Goal: Communication & Community: Answer question/provide support

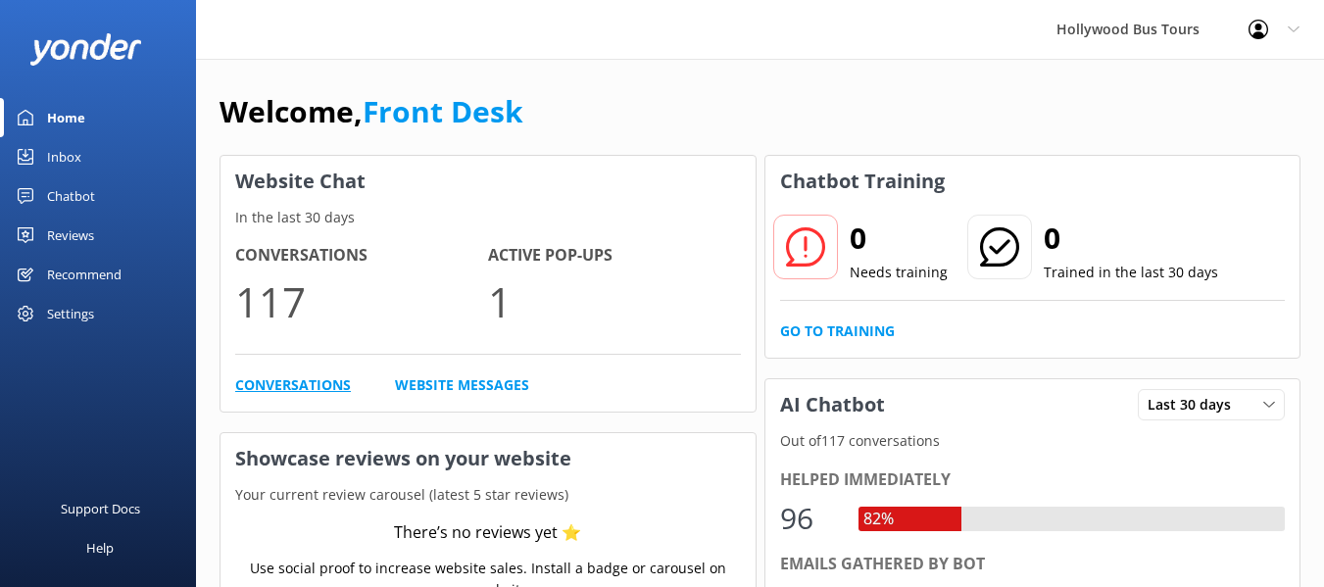
click at [260, 389] on link "Conversations" at bounding box center [293, 385] width 116 height 22
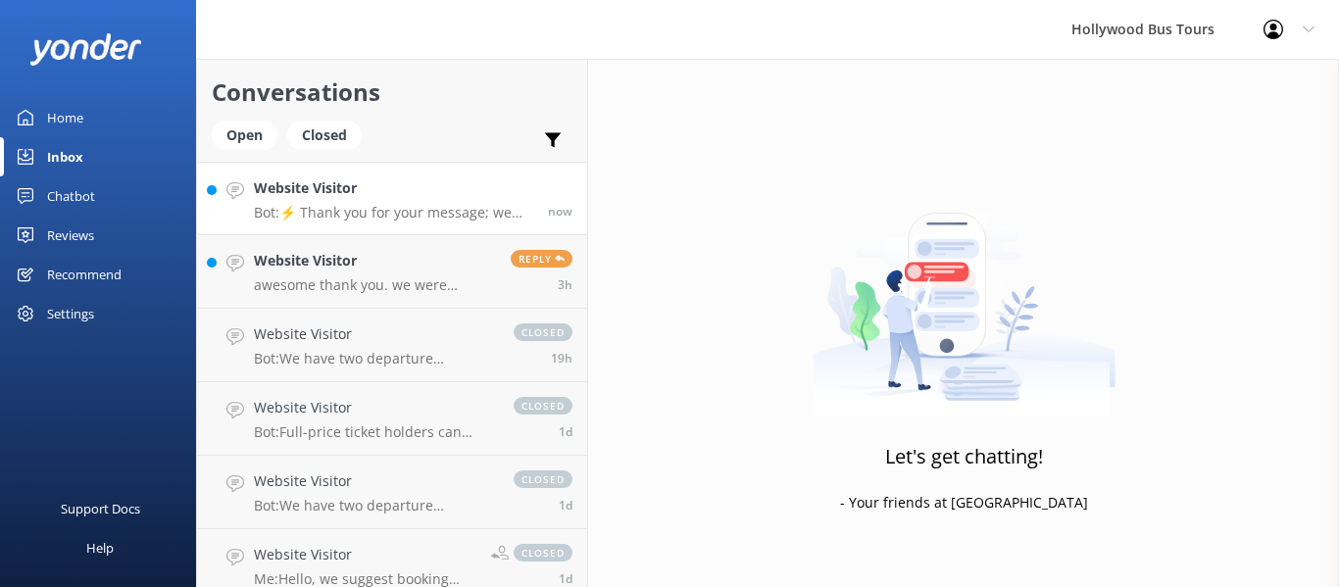
click at [415, 213] on p "Bot: ⚡ Thank you for your message; we are connecting you to a team member who w…" at bounding box center [393, 213] width 279 height 18
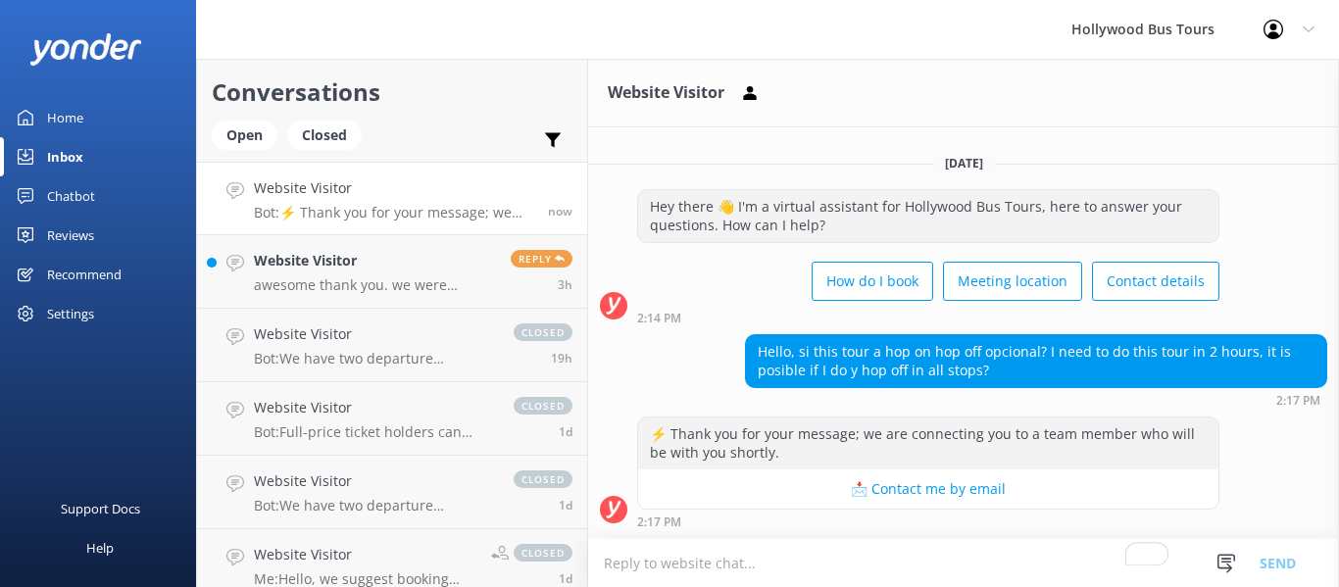
click at [366, 220] on p "Bot: ⚡ Thank you for your message; we are connecting you to a team member who w…" at bounding box center [393, 213] width 279 height 18
click at [352, 285] on p "awesome thank you. we were thinking of taking the tour from [GEOGRAPHIC_DATA][P…" at bounding box center [375, 285] width 242 height 18
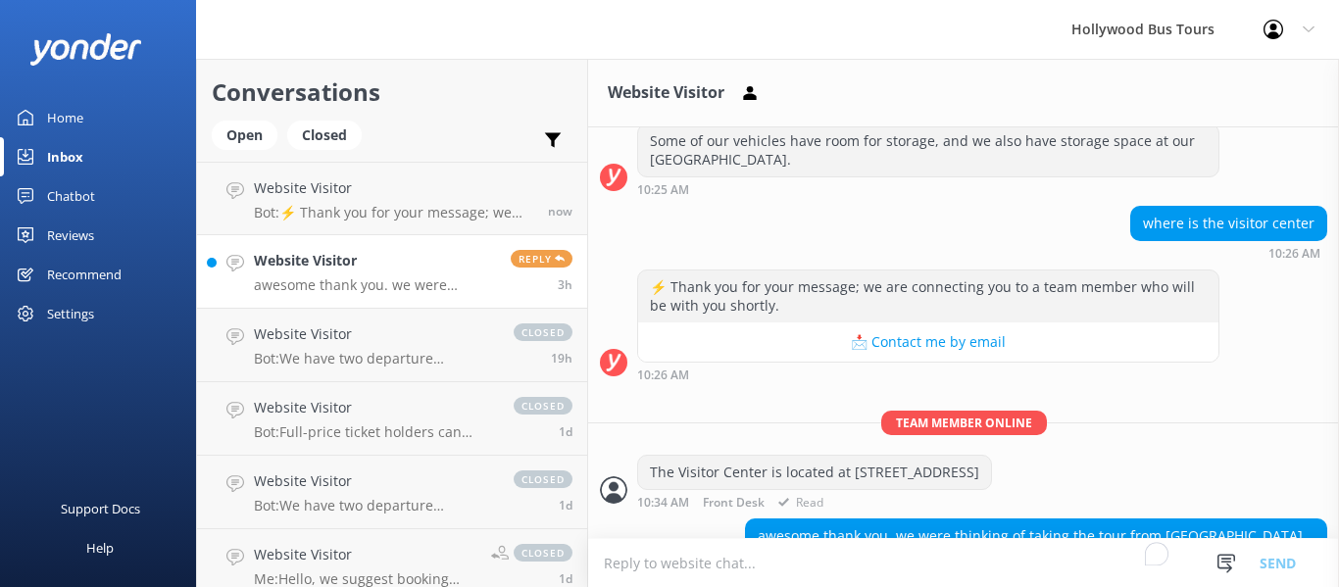
scroll to position [327, 0]
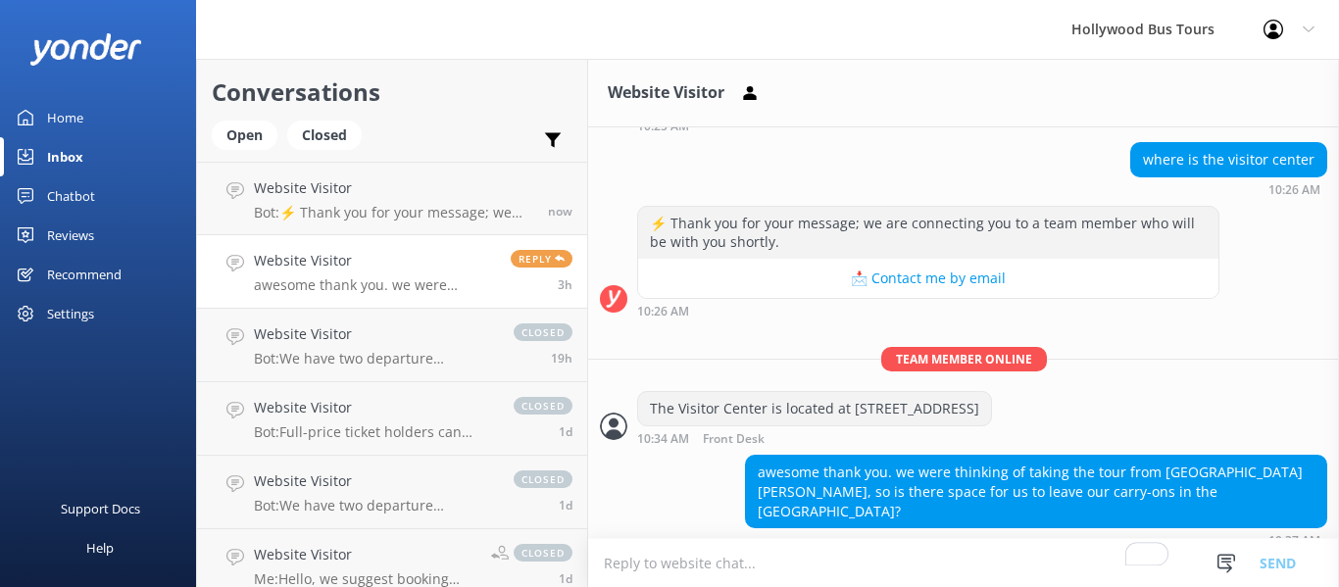
click at [626, 567] on textarea "To enrich screen reader interactions, please activate Accessibility in Grammarl…" at bounding box center [963, 563] width 751 height 48
click at [645, 559] on textarea "To enrich screen reader interactions, please activate Accessibility in Grammarl…" at bounding box center [963, 563] width 751 height 48
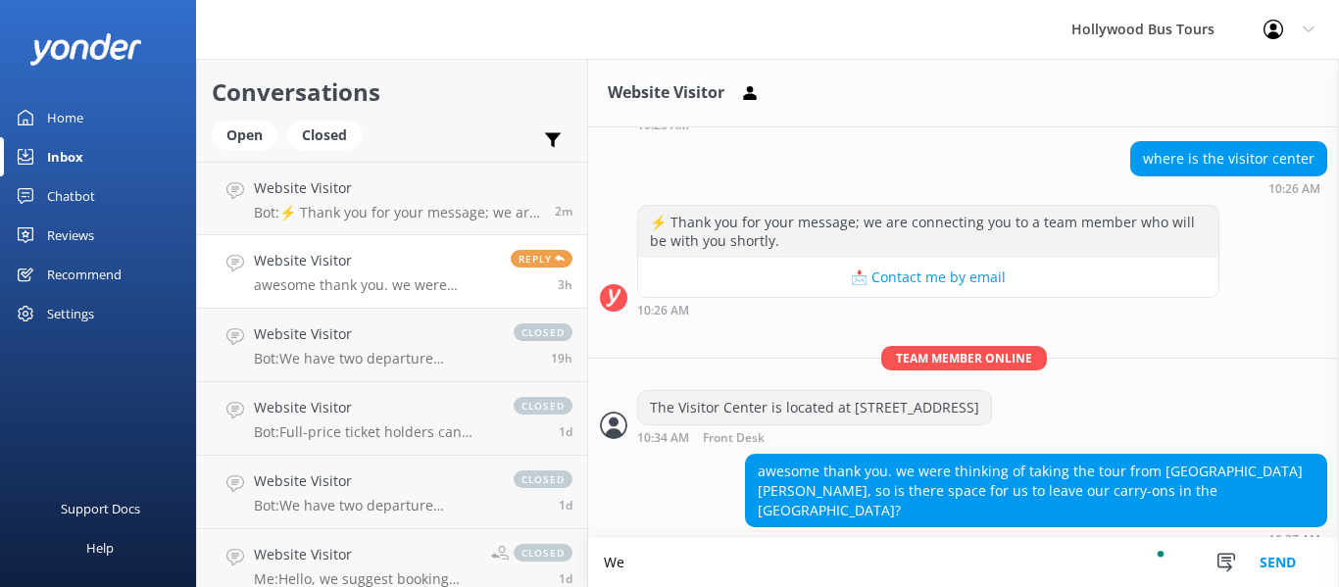
type textarea "W"
type textarea "I"
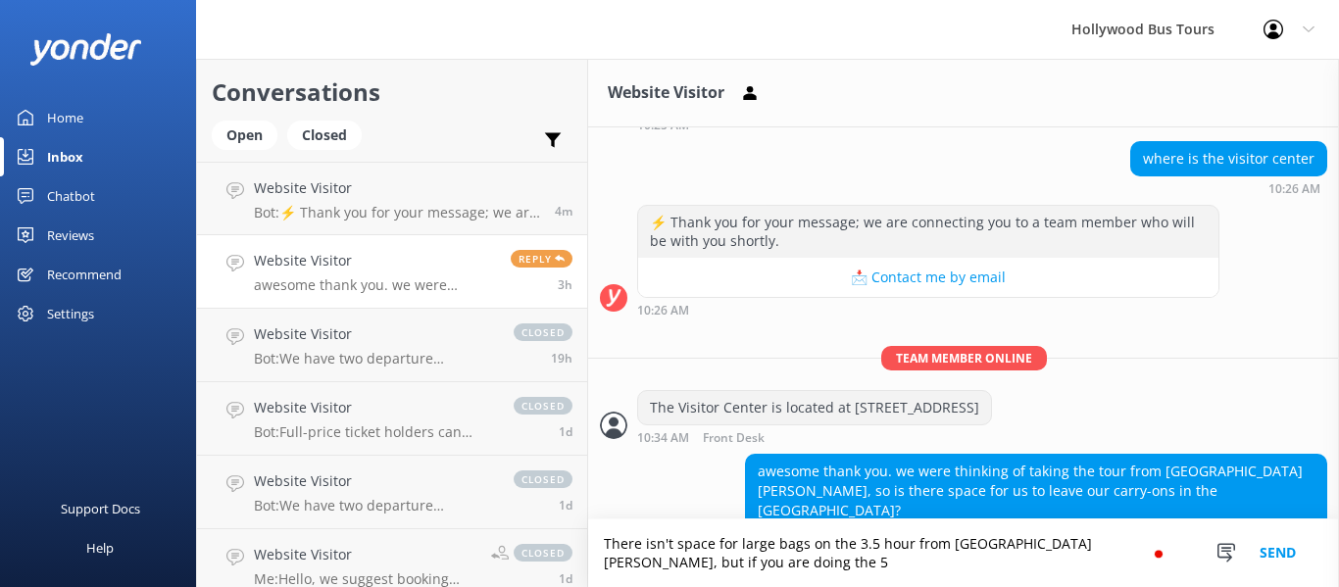
scroll to position [347, 0]
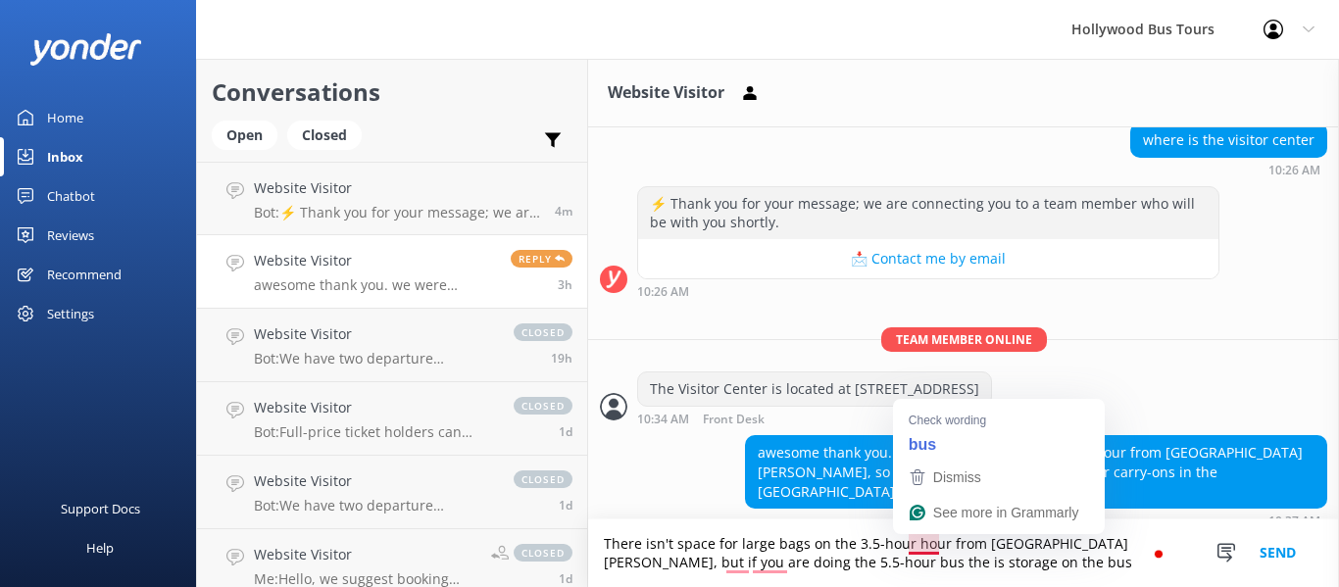
click at [937, 544] on textarea "There isn't space for large bags on the 3.5-hour hour from [GEOGRAPHIC_DATA][PE…" at bounding box center [963, 554] width 751 height 68
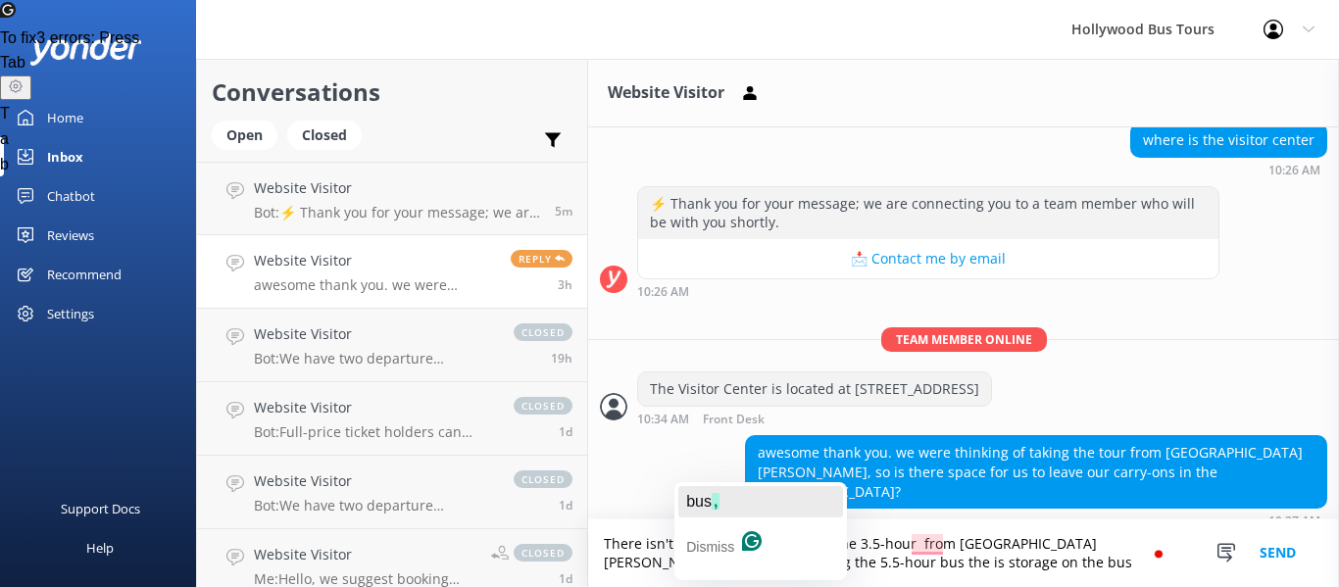
click at [702, 508] on span "bus" at bounding box center [698, 501] width 25 height 17
click at [738, 493] on span "there" at bounding box center [736, 501] width 38 height 17
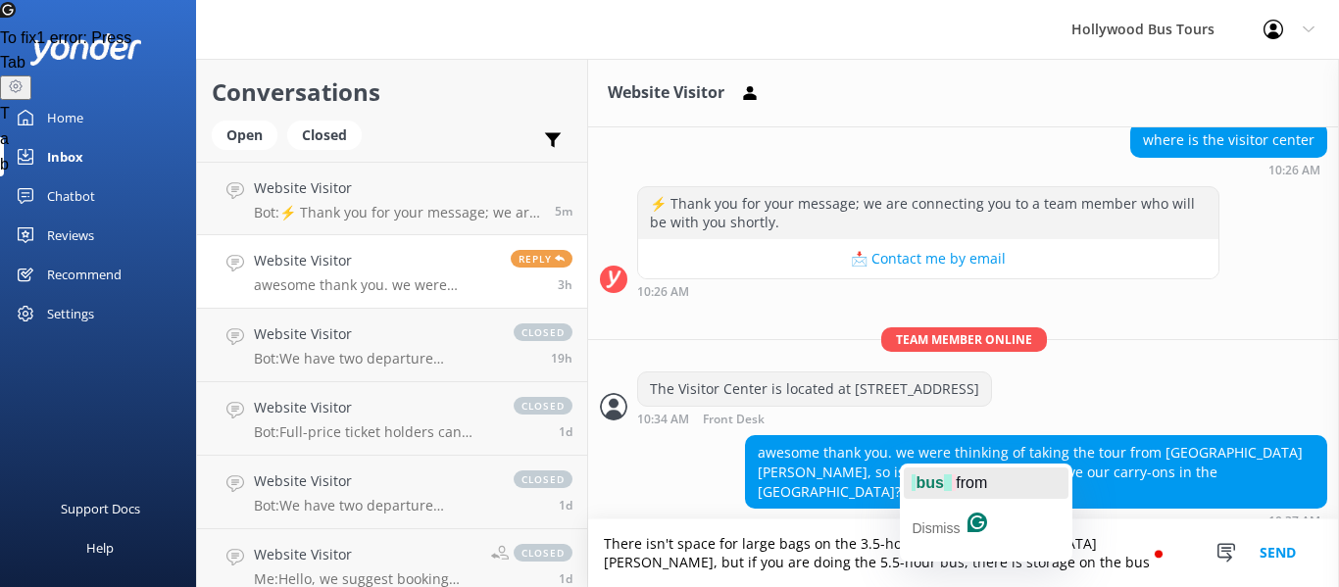
click at [943, 482] on span "bus" at bounding box center [929, 482] width 27 height 17
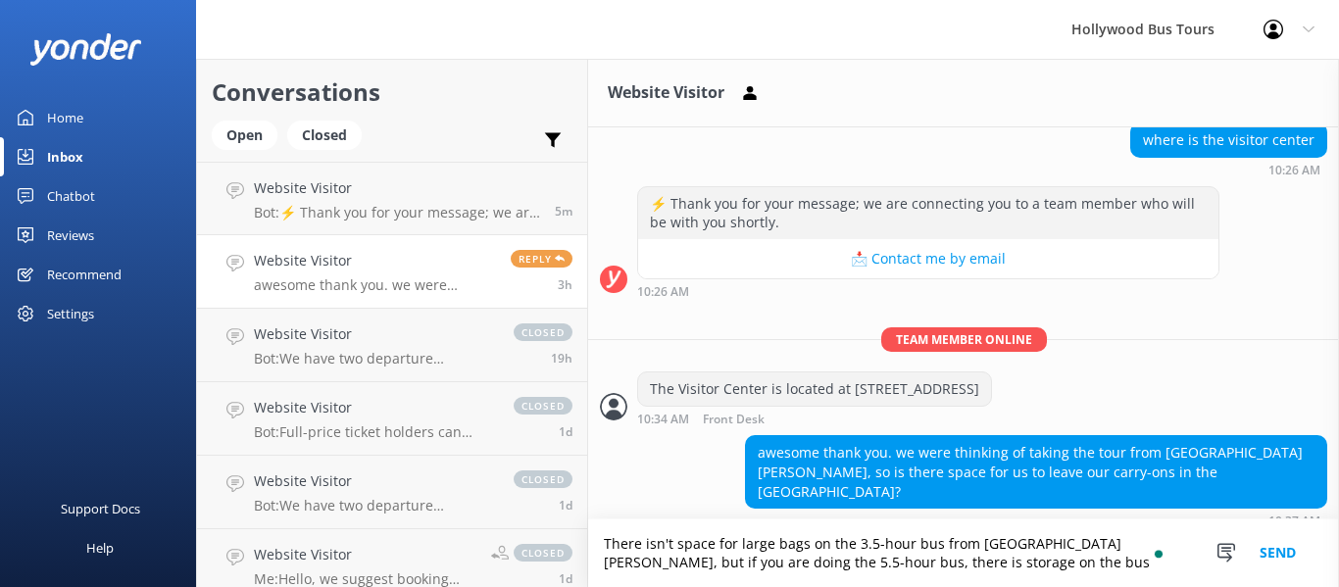
click at [932, 543] on textarea "There isn't space for large bags on the 3.5-hour bus from [GEOGRAPHIC_DATA][PER…" at bounding box center [963, 554] width 751 height 68
click at [751, 567] on textarea "There isn't space for large bags on the 3.5-hour tour from [GEOGRAPHIC_DATA][PE…" at bounding box center [963, 554] width 751 height 68
click at [939, 562] on textarea "There isn't space for large bags on the 3.5-hour tour from [GEOGRAPHIC_DATA][PE…" at bounding box center [963, 554] width 751 height 68
type textarea "There isn't space for large bags on the 3.5-hour tour from [GEOGRAPHIC_DATA][PE…"
click at [1285, 550] on button "Send" at bounding box center [1278, 554] width 74 height 68
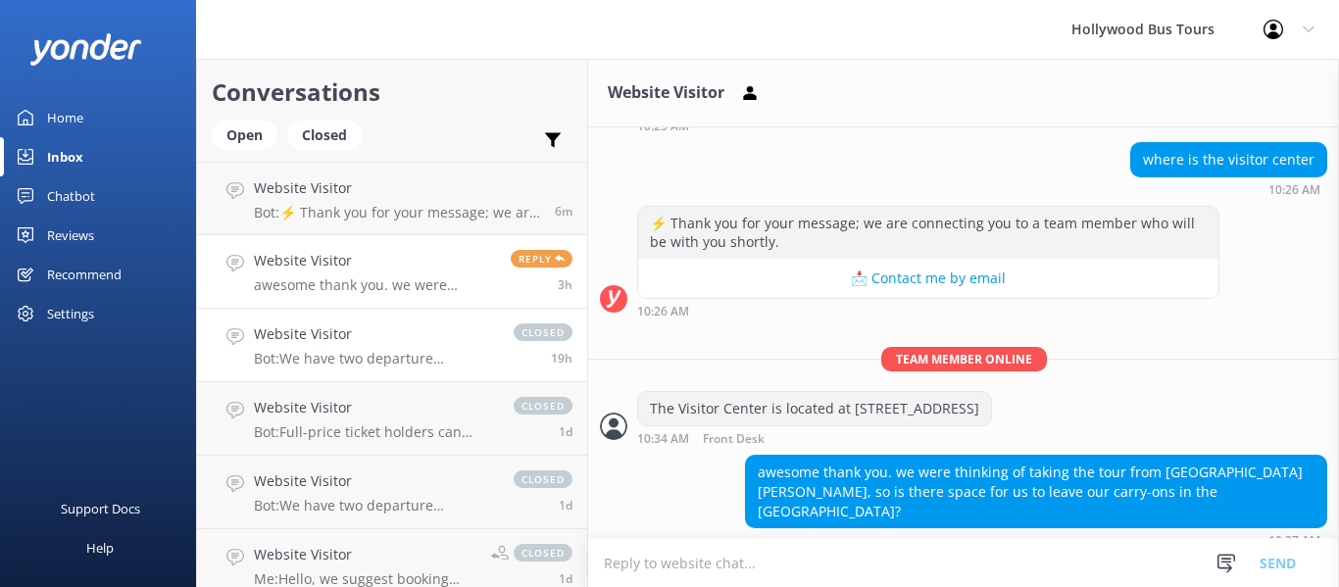
scroll to position [410, 0]
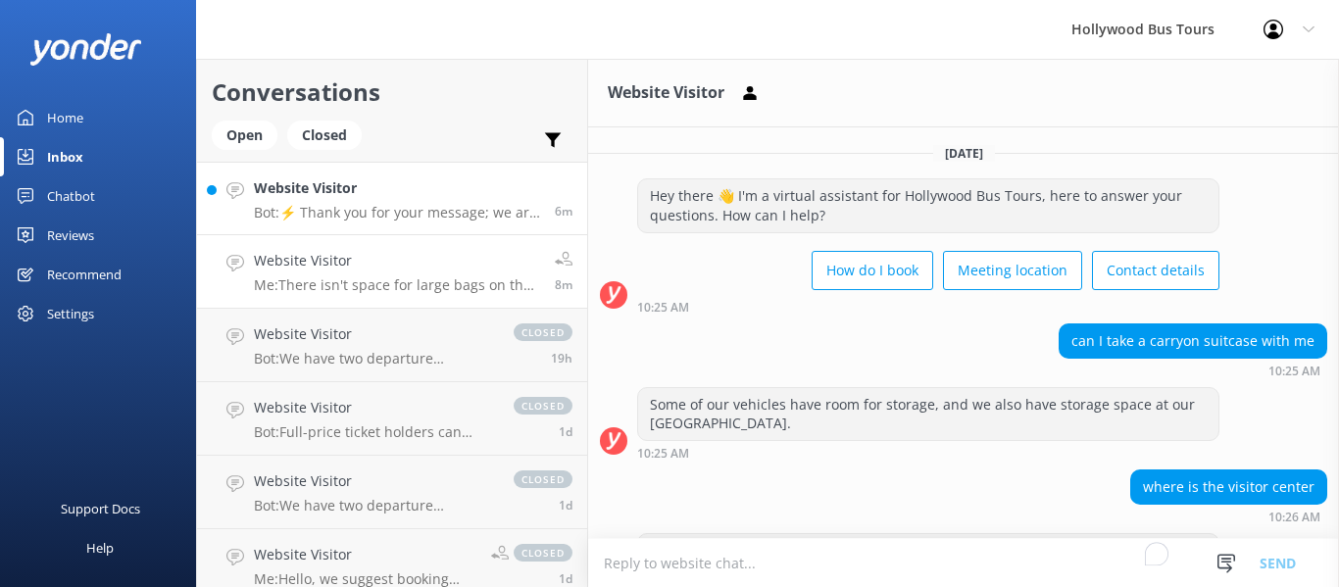
scroll to position [410, 0]
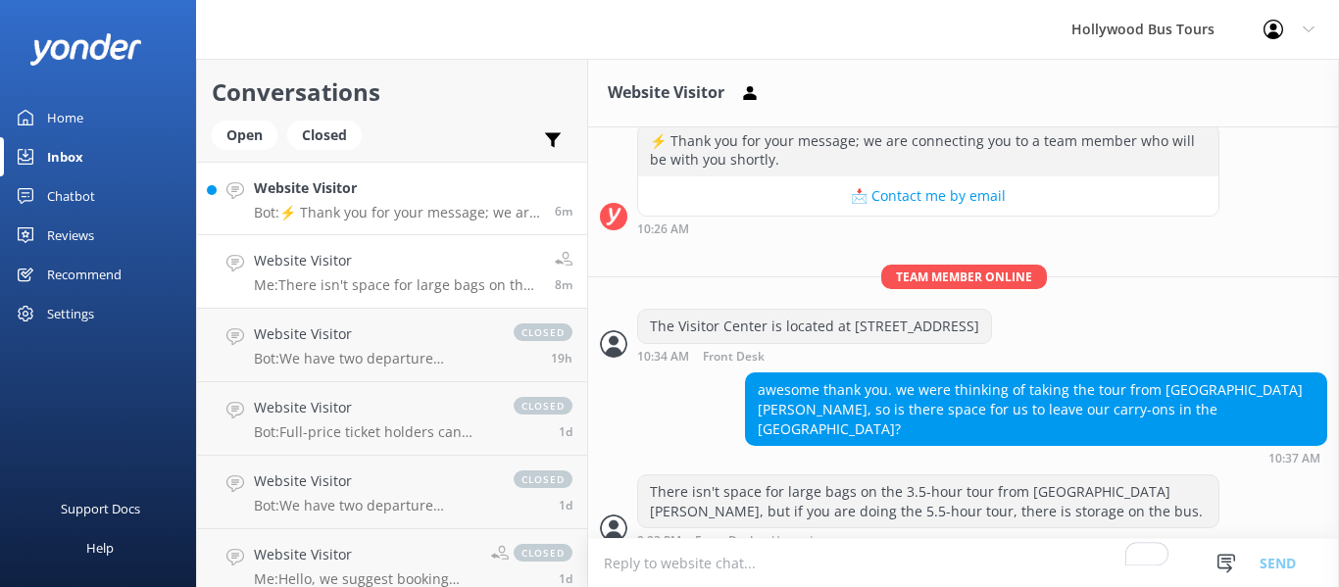
click at [426, 185] on h4 "Website Visitor" at bounding box center [397, 188] width 286 height 22
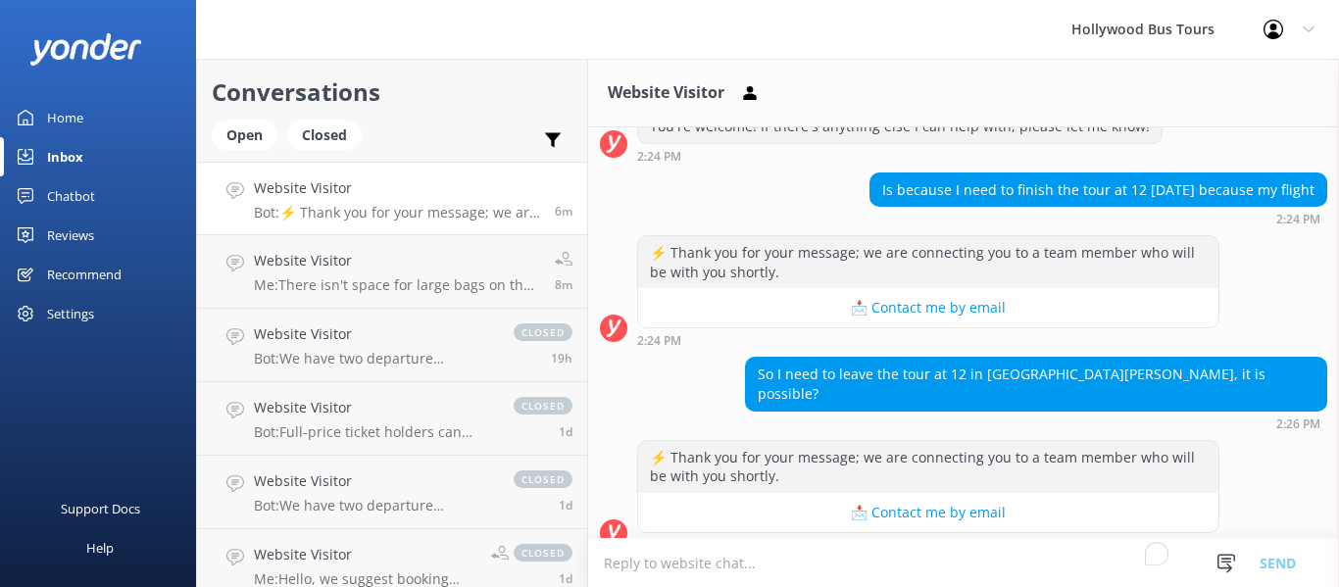
scroll to position [671, 0]
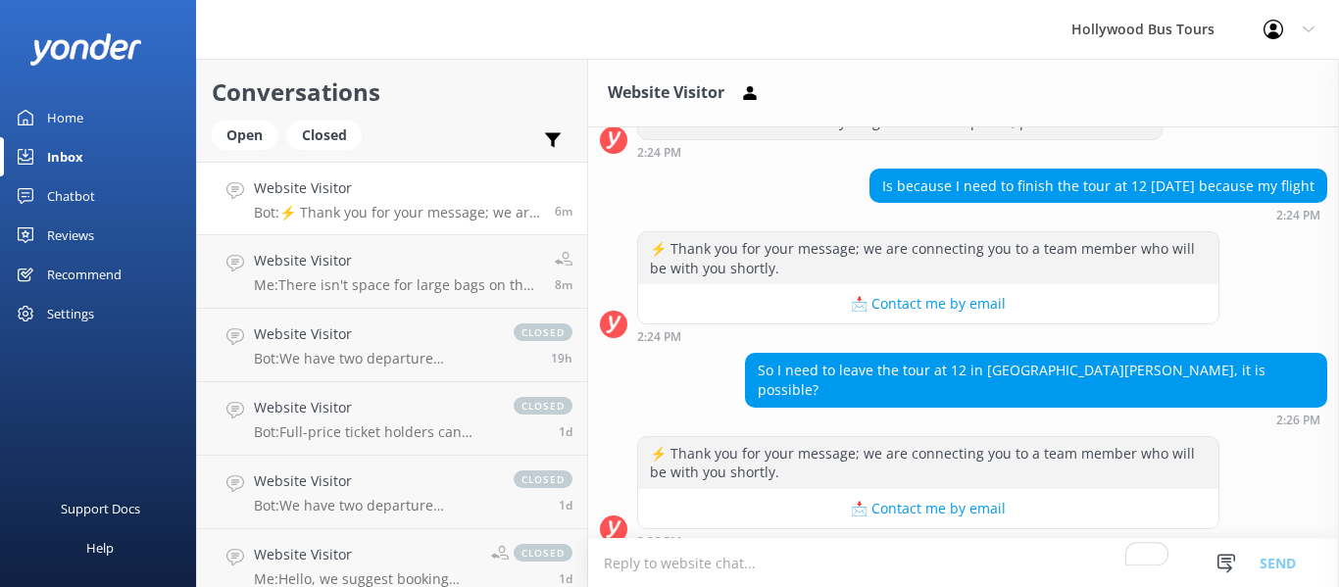
click at [1237, 390] on div "So I need to leave the tour at 12 in [GEOGRAPHIC_DATA][PERSON_NAME], it is poss…" at bounding box center [1036, 389] width 582 height 73
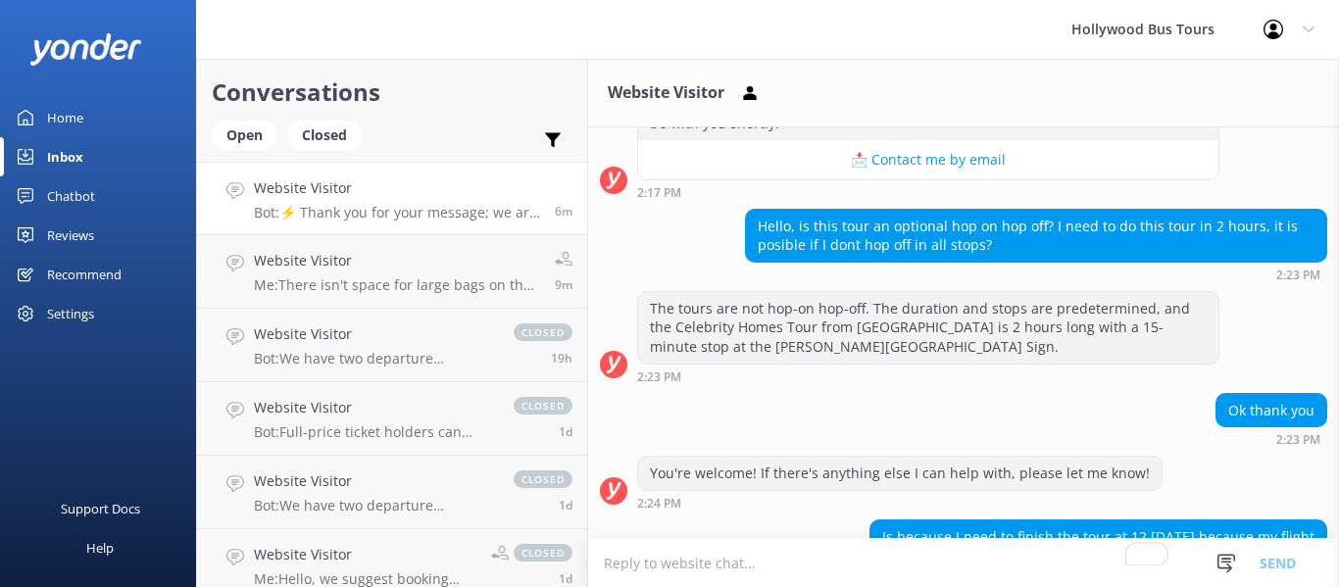
scroll to position [317, 0]
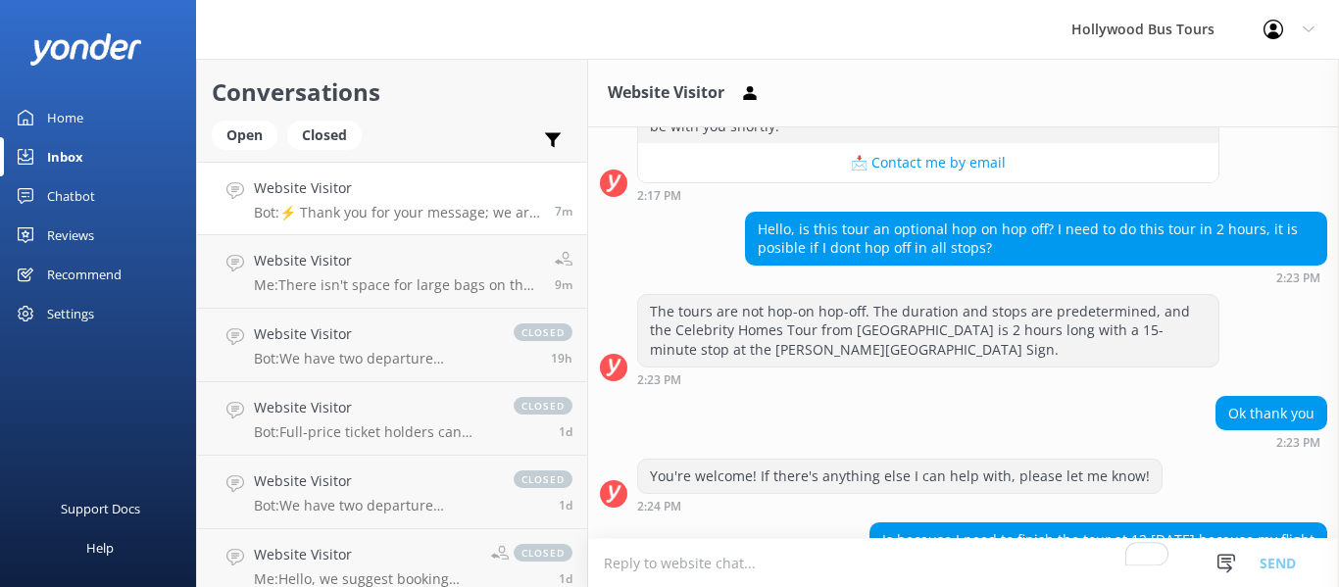
click at [1277, 325] on div "The tours are not hop-on hop-off. The duration and stops are predetermined, and…" at bounding box center [963, 340] width 751 height 92
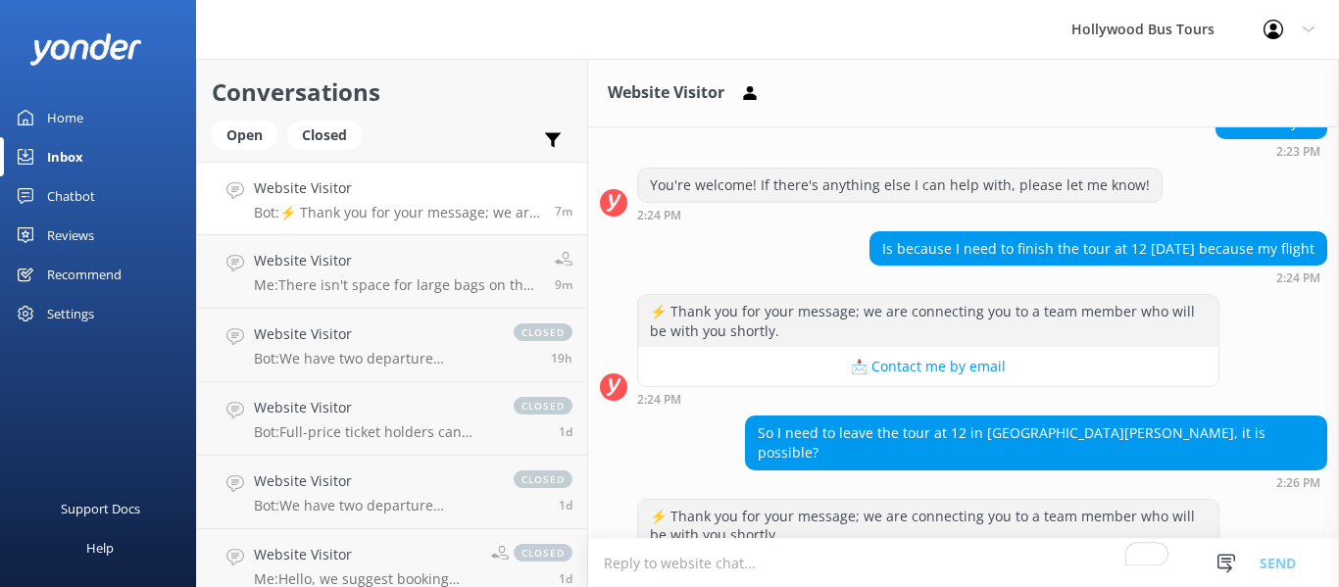
scroll to position [671, 0]
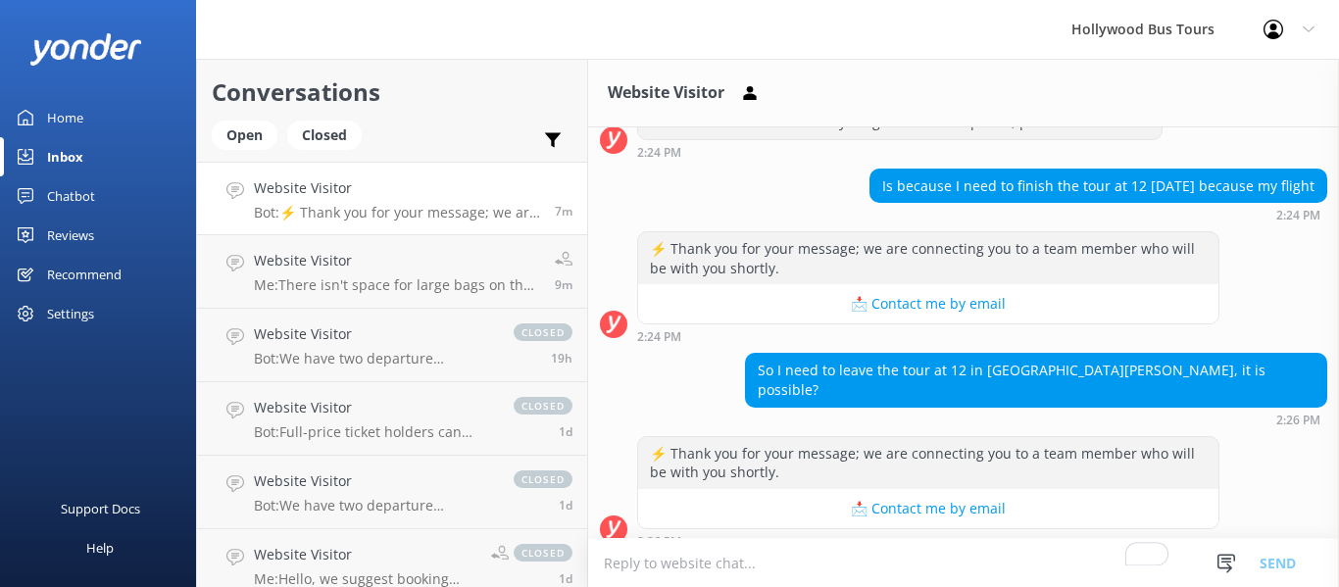
click at [711, 551] on textarea "To enrich screen reader interactions, please activate Accessibility in Grammarl…" at bounding box center [963, 563] width 751 height 48
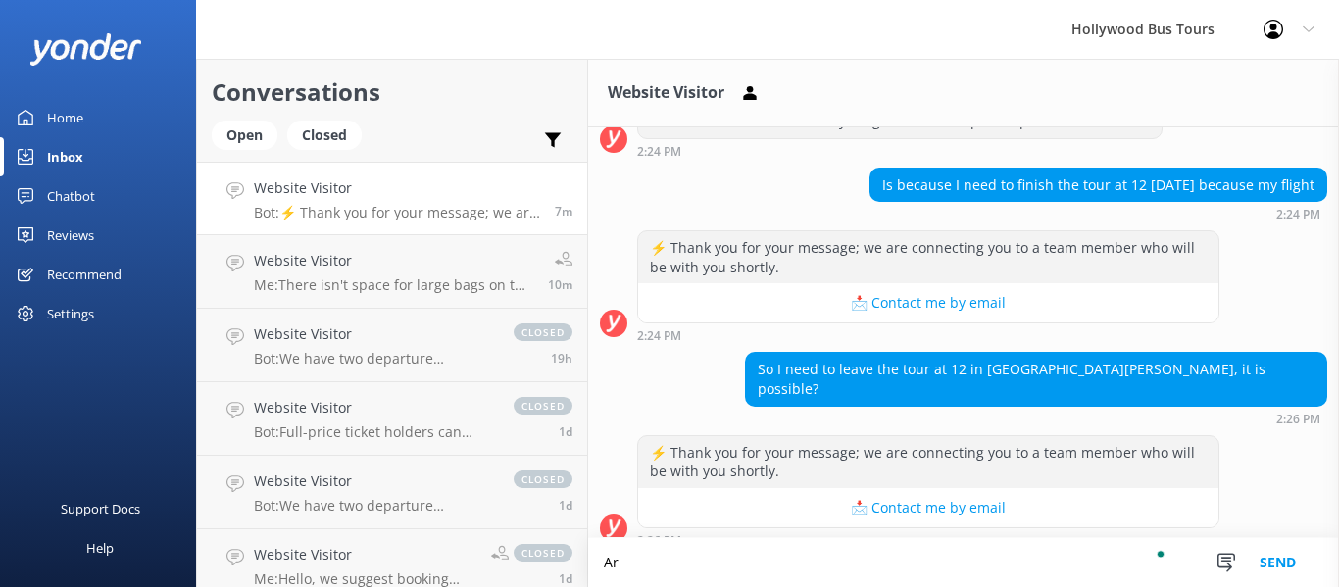
type textarea "A"
type textarea "t"
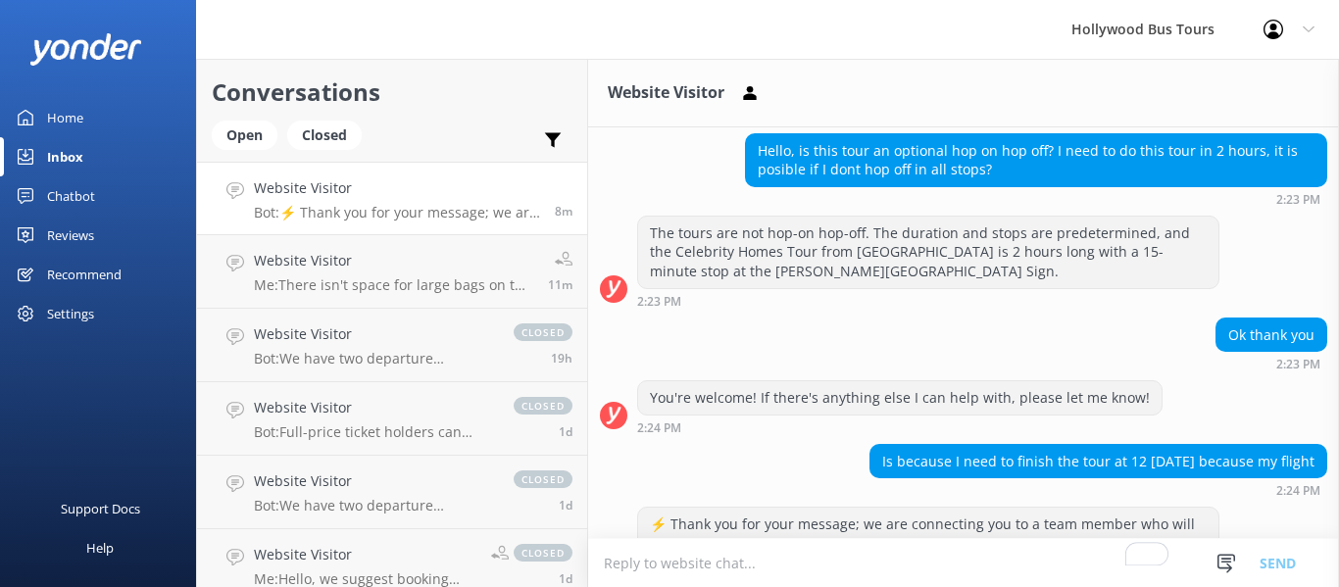
scroll to position [671, 0]
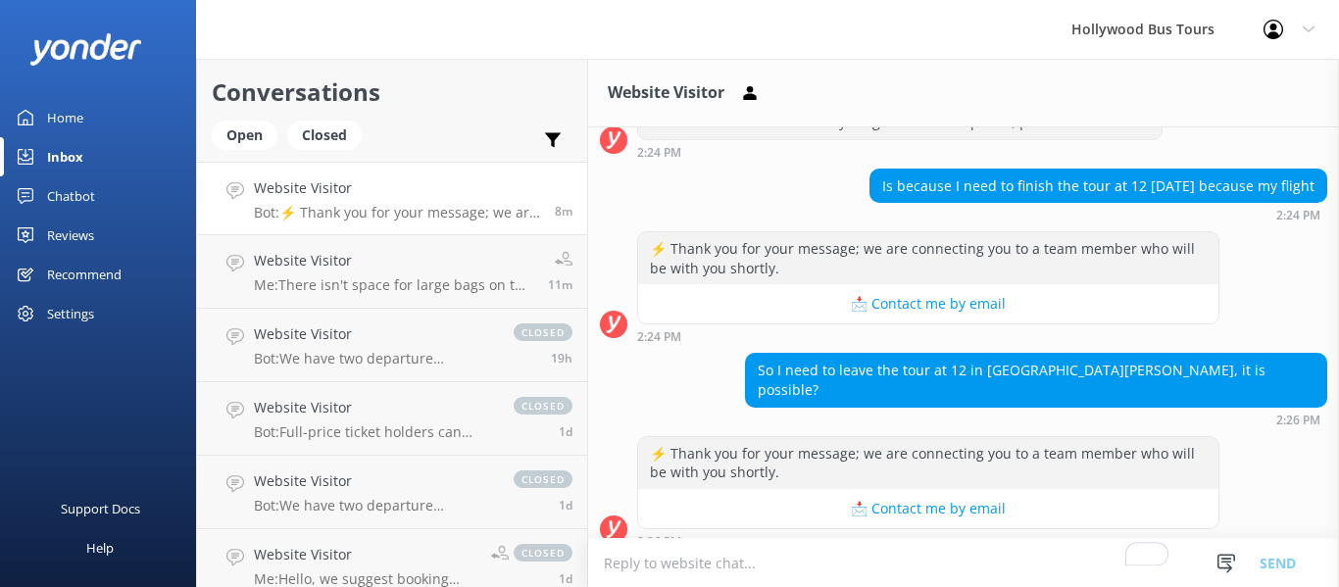
click at [686, 560] on textarea "To enrich screen reader interactions, please activate Accessibility in Grammarl…" at bounding box center [963, 563] width 751 height 48
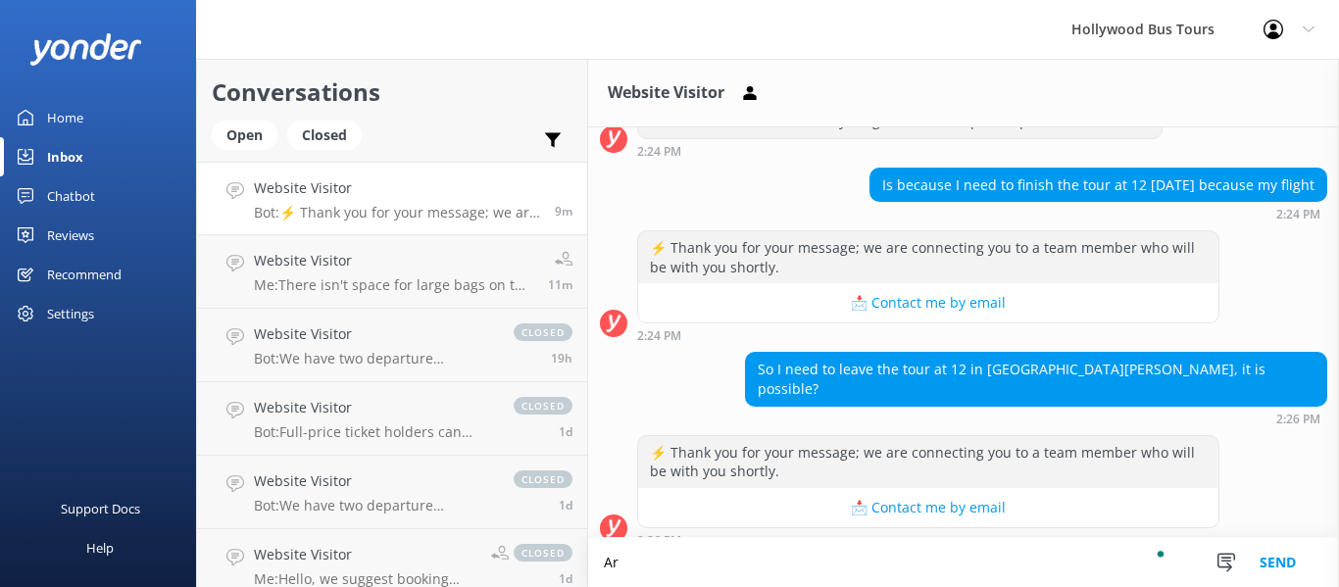
type textarea "A"
type textarea "What tour are you taking?"
click at [1289, 560] on button "Send" at bounding box center [1278, 562] width 74 height 49
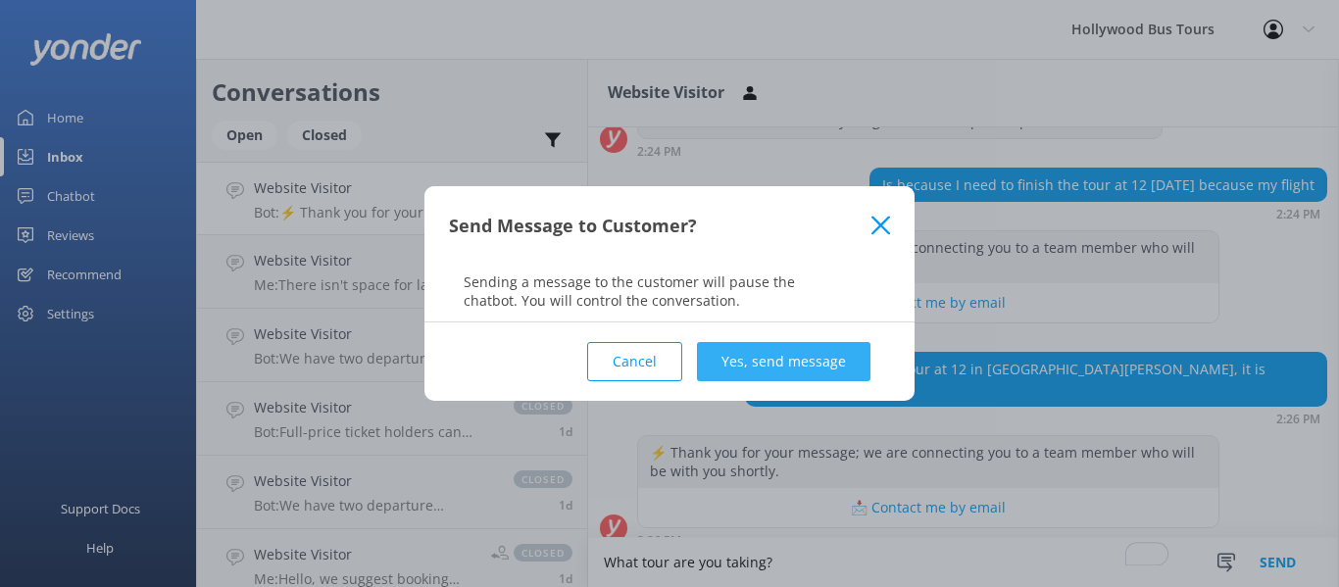
click at [790, 361] on button "Yes, send message" at bounding box center [784, 361] width 174 height 39
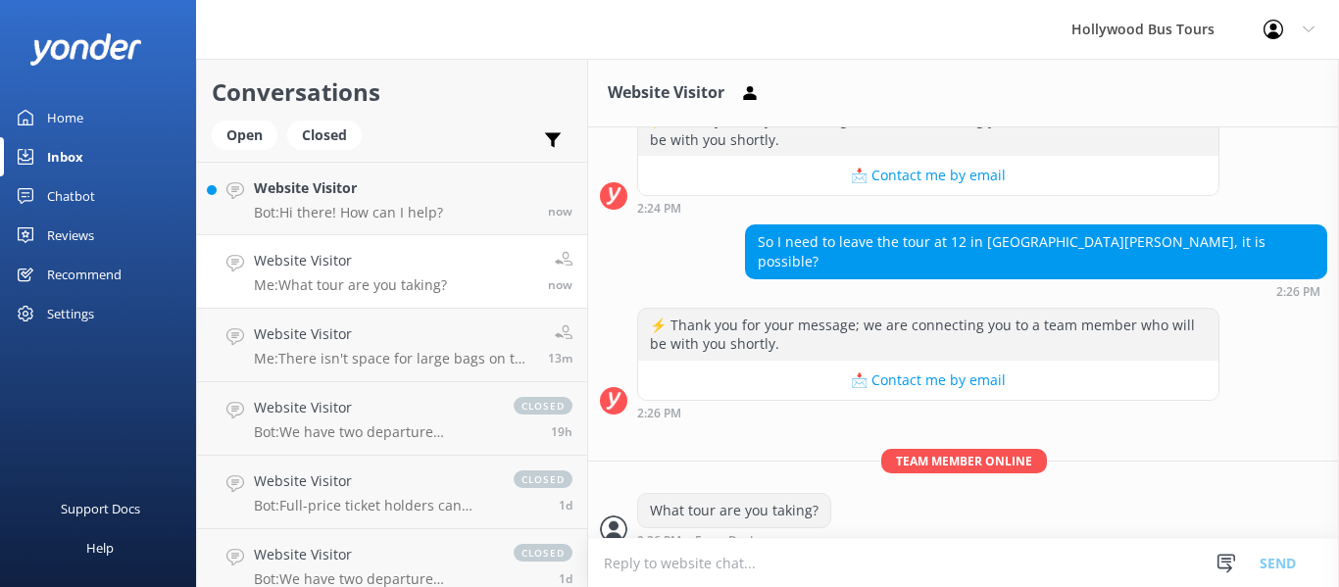
scroll to position [863, 0]
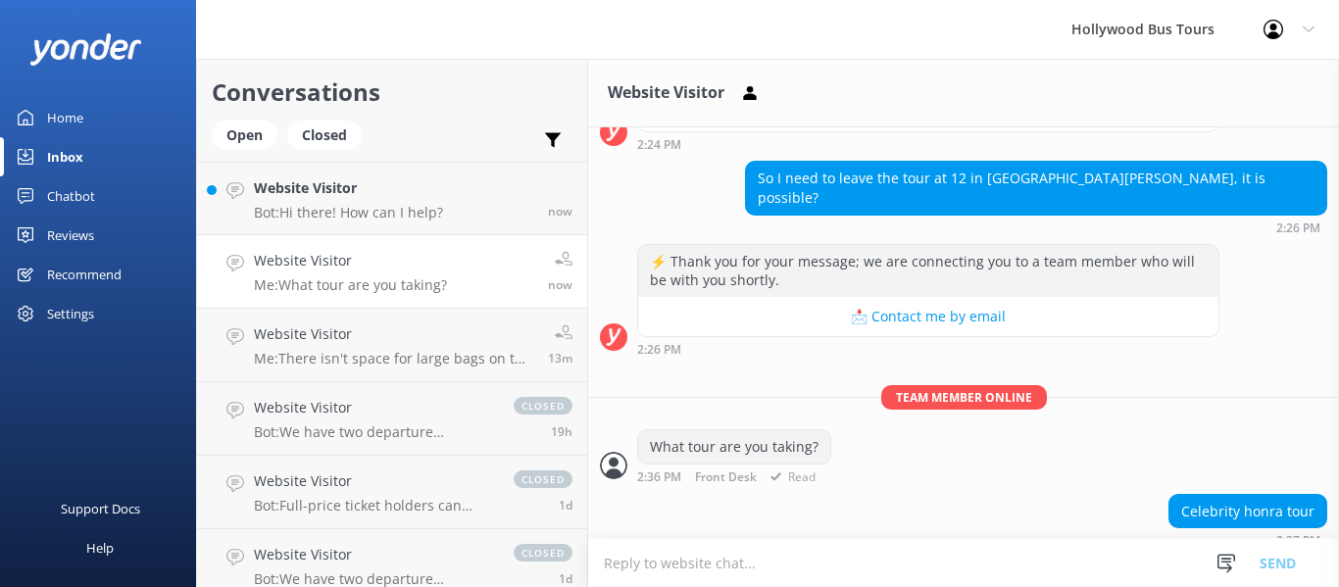
click at [869, 463] on div "What tour are you taking? 2:36 PM Front Desk Read" at bounding box center [963, 456] width 751 height 54
click at [725, 559] on textarea "To enrich screen reader interactions, please activate Accessibility in Grammarl…" at bounding box center [963, 563] width 751 height 48
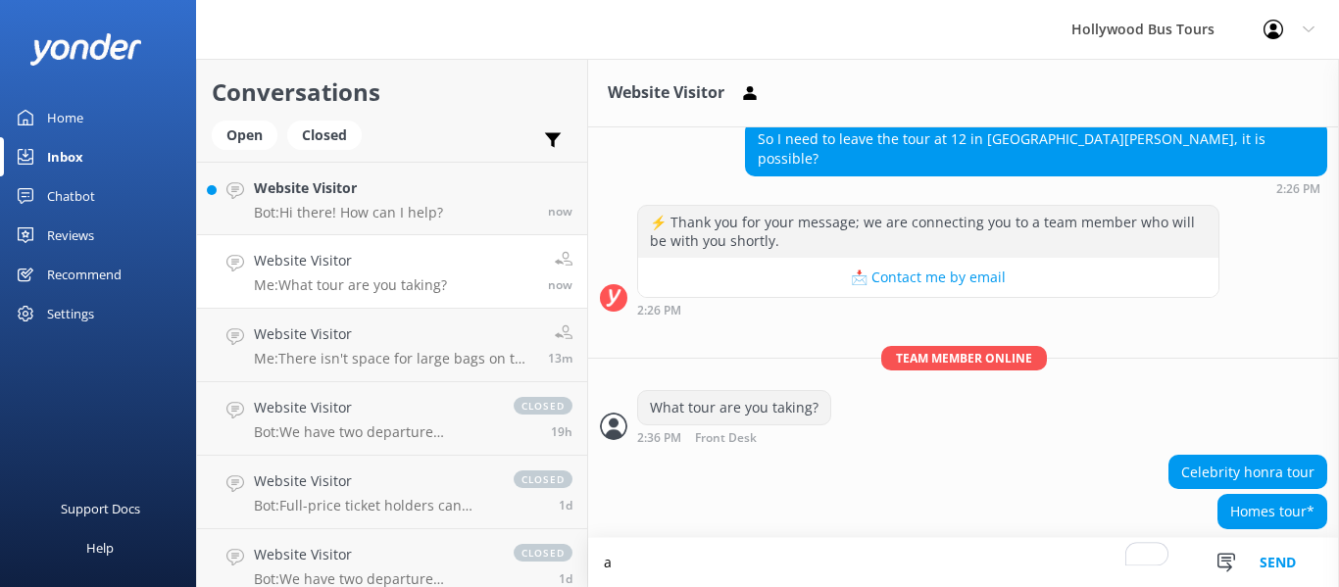
scroll to position [903, 0]
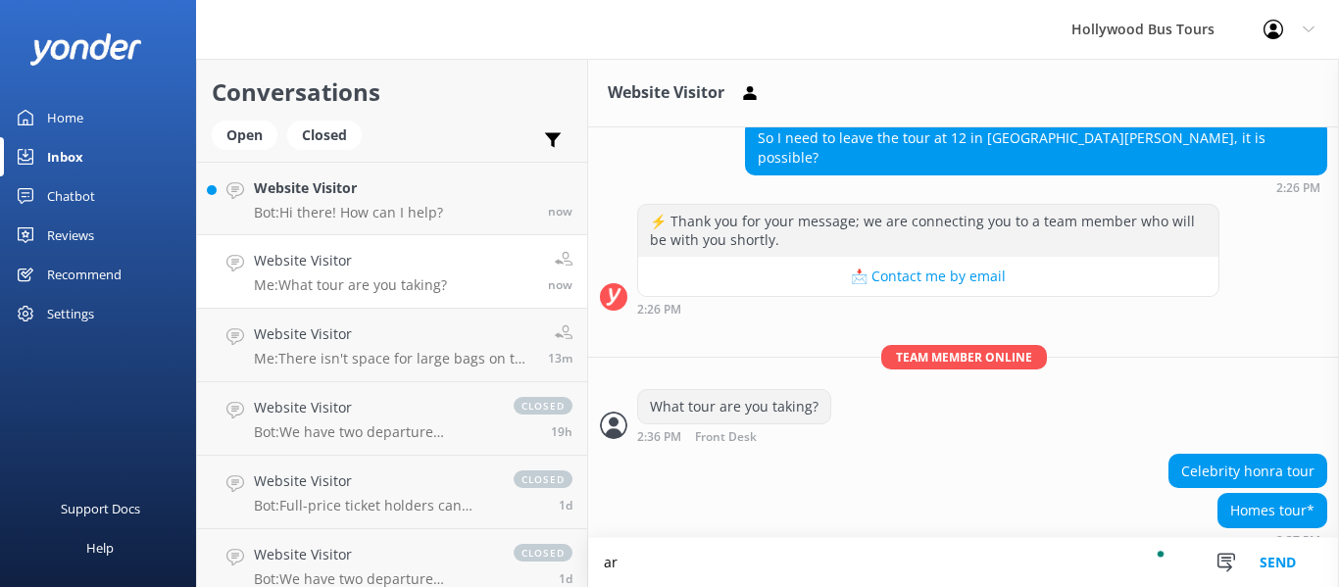
type textarea "a"
type textarea "A"
type textarea "d"
type textarea "f"
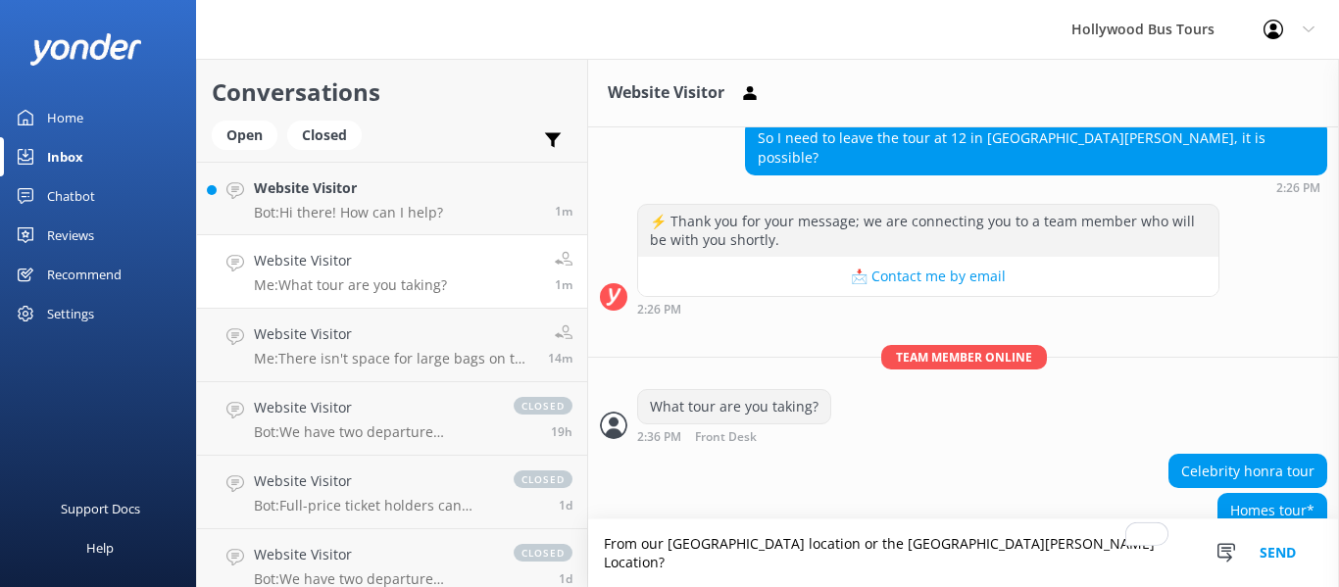
type textarea "From our Hollywood location or the Santa Monica Location?"
click at [1265, 555] on button "Send" at bounding box center [1278, 554] width 74 height 68
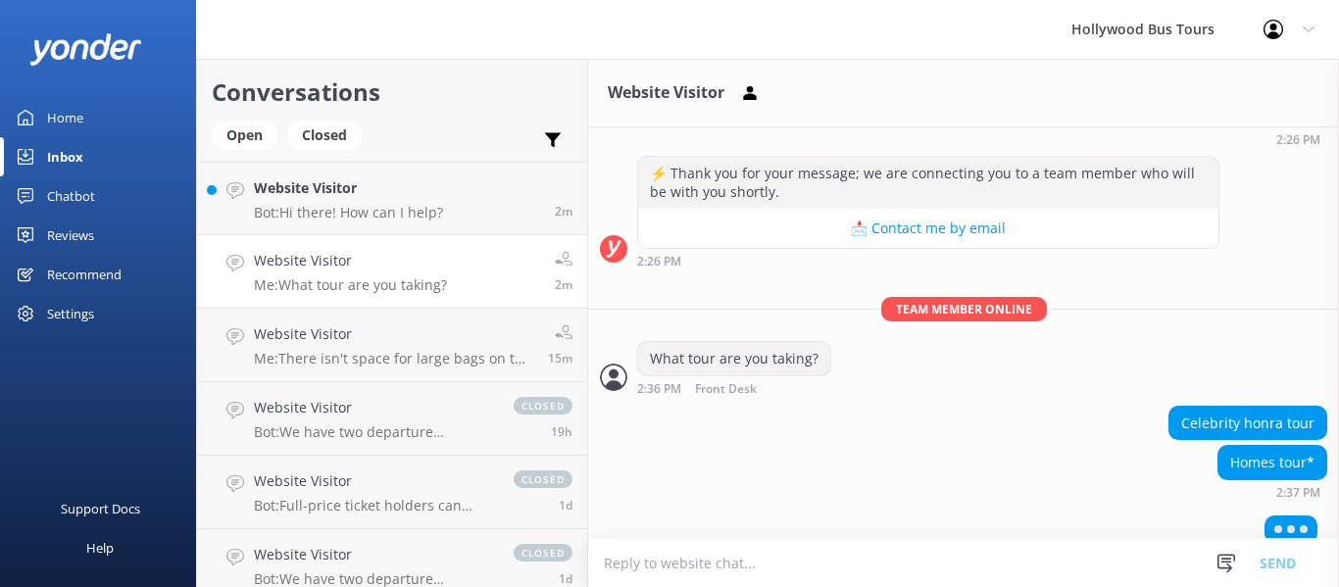
scroll to position [948, 0]
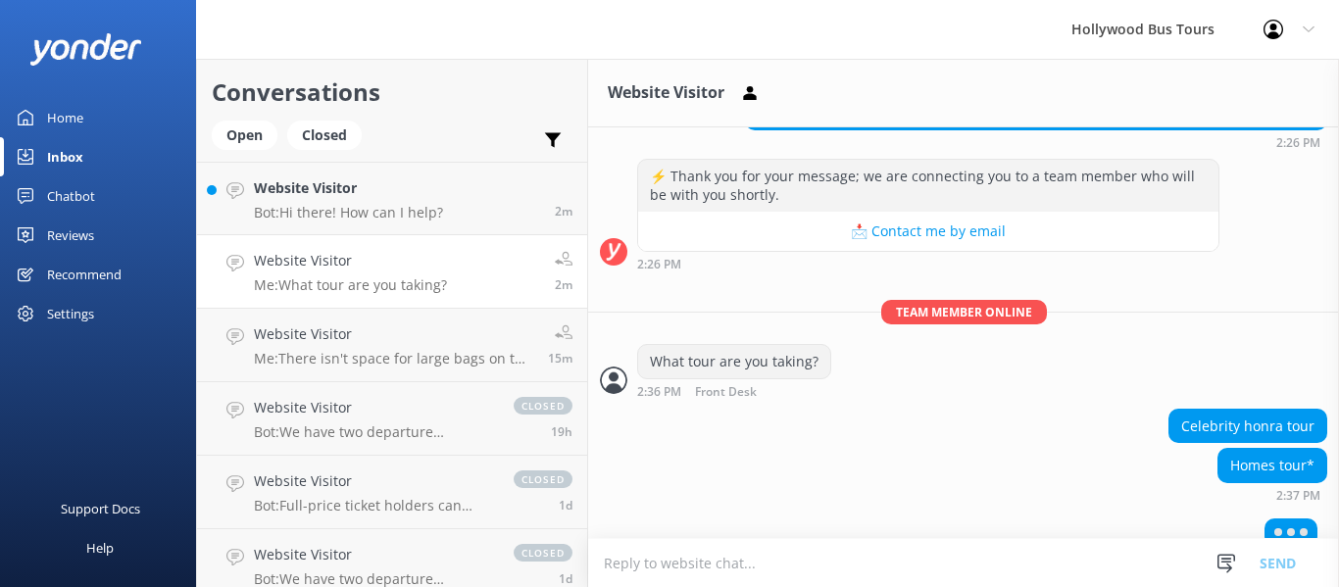
click at [782, 566] on textarea "To enrich screen reader interactions, please activate Accessibility in Grammarl…" at bounding box center [963, 563] width 751 height 48
click at [626, 554] on textarea "To enrich screen reader interactions, please activate Accessibility in Grammarl…" at bounding box center [963, 563] width 751 height 48
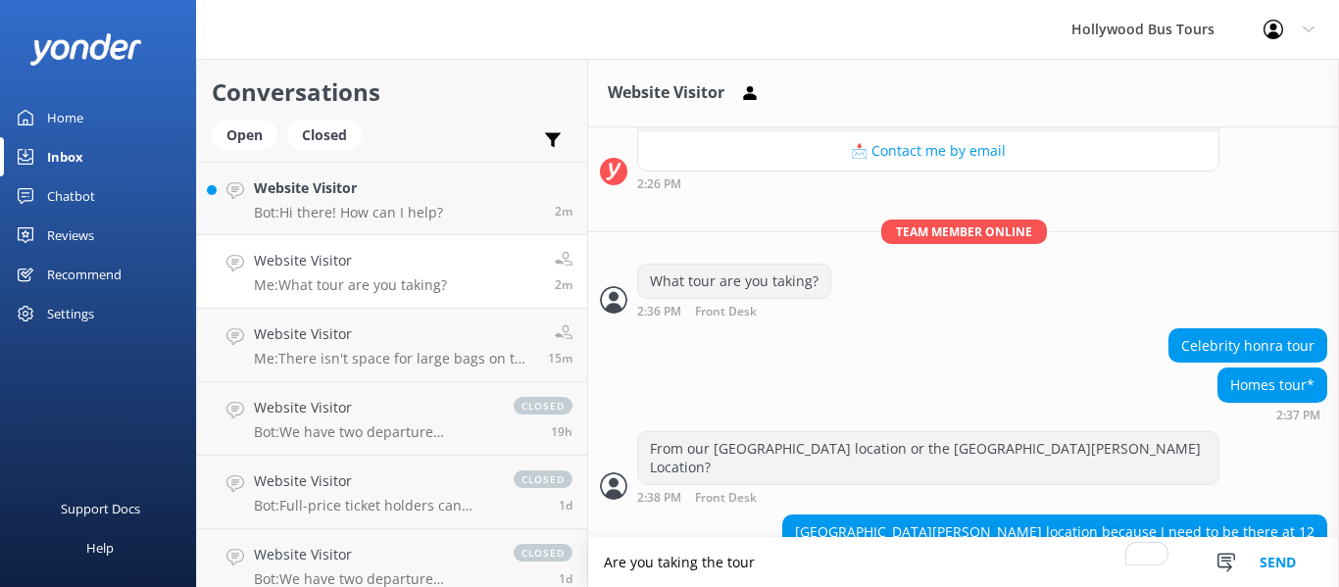
scroll to position [1030, 0]
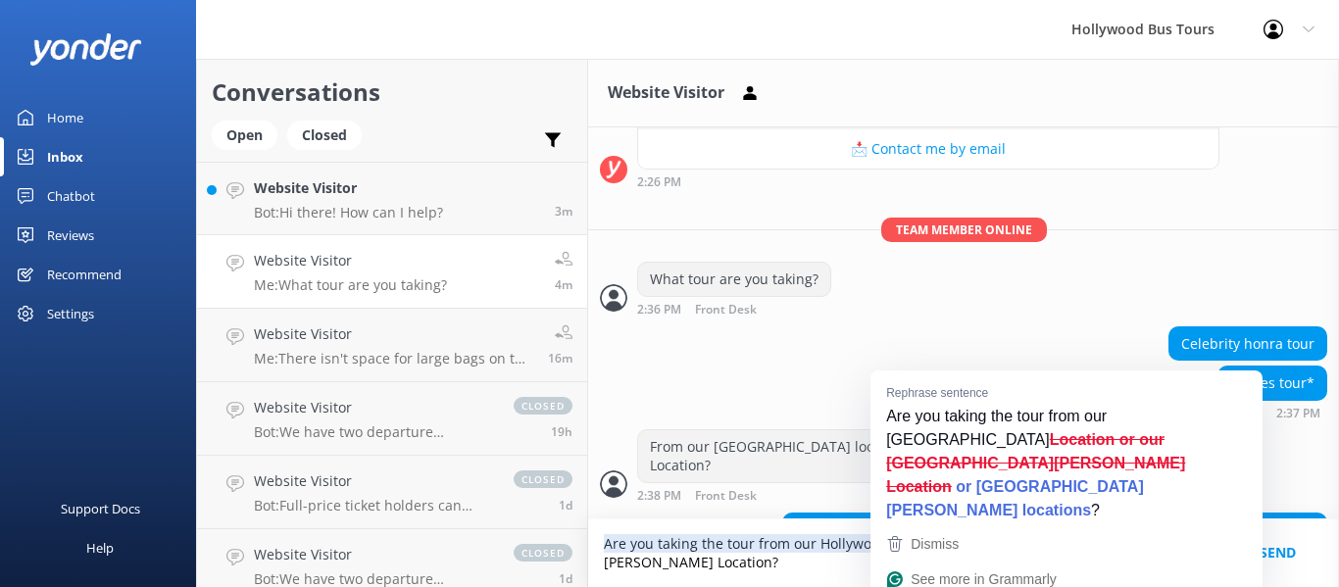
type textarea "Are you taking the tour from our Hollywood Location or our Santa Monica Locatio…"
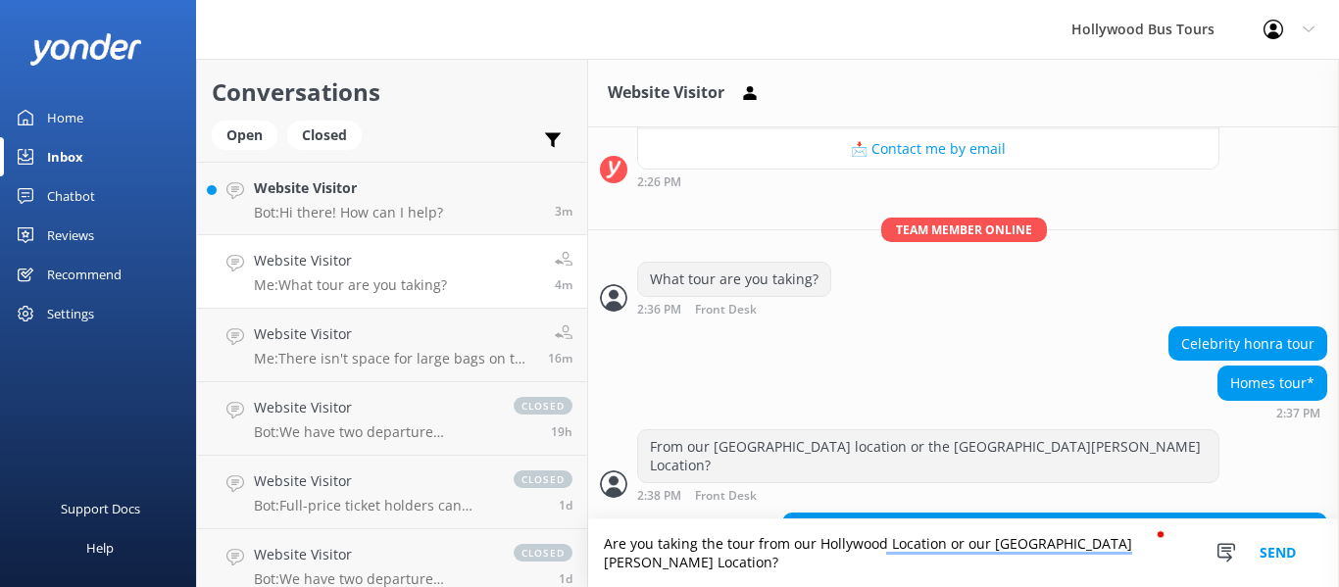
click at [1279, 557] on button "Send" at bounding box center [1278, 554] width 74 height 68
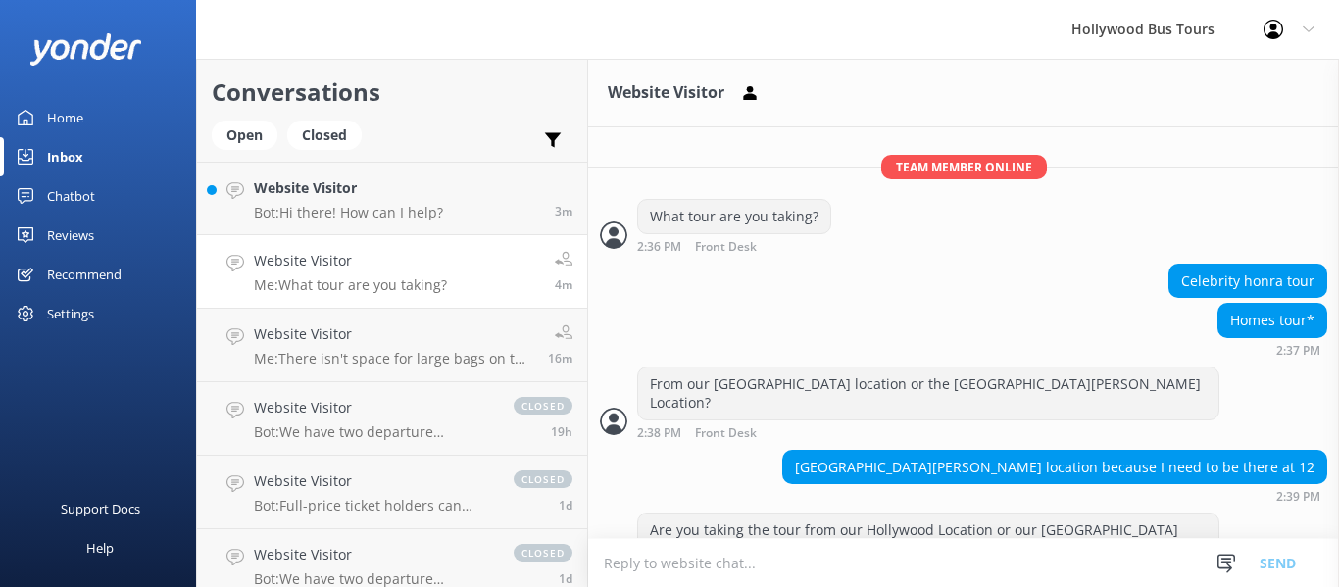
scroll to position [1094, 0]
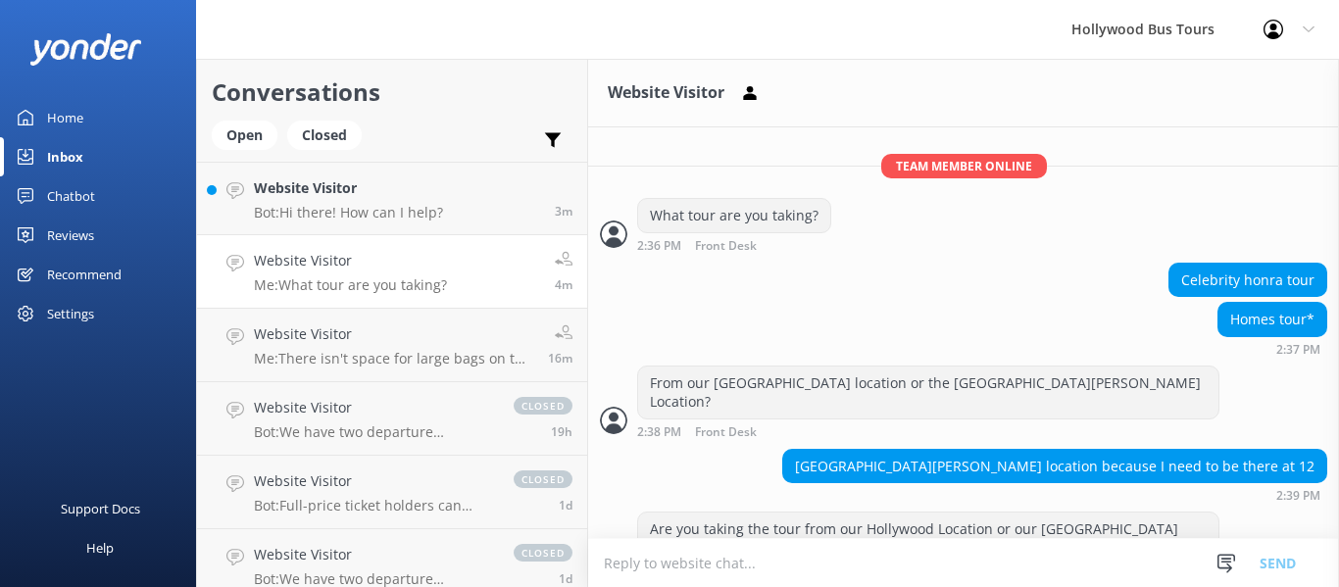
click at [654, 560] on textarea "To enrich screen reader interactions, please activate Accessibility in Grammarl…" at bounding box center [963, 563] width 751 height 48
click at [654, 560] on textarea "Y" at bounding box center [963, 563] width 751 height 48
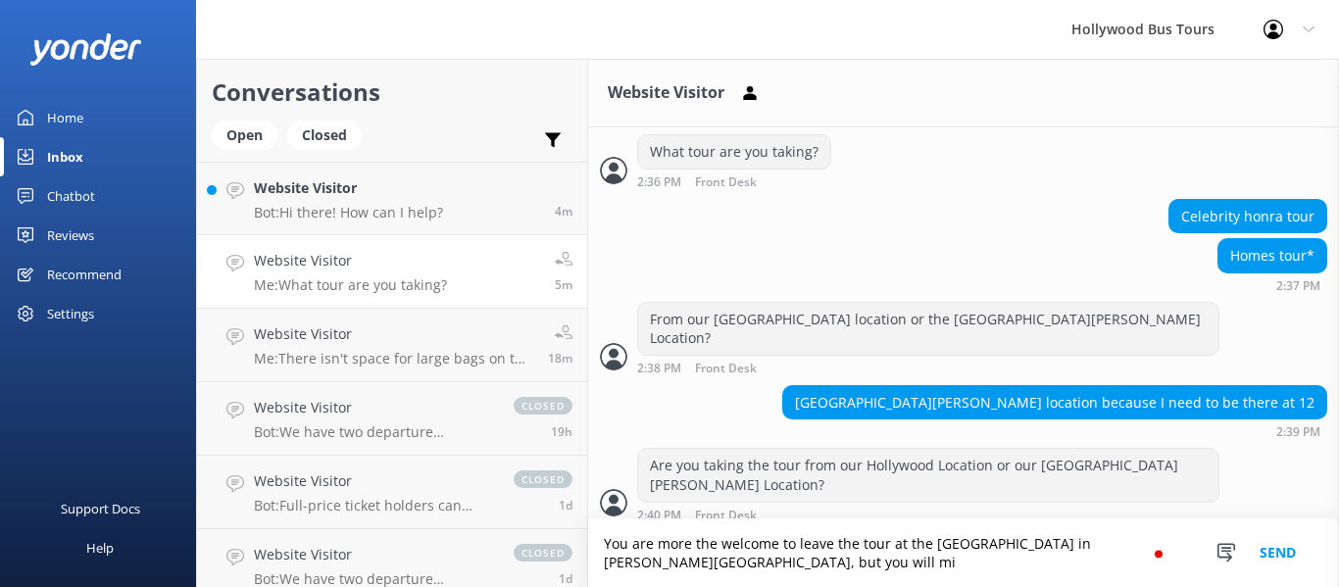
scroll to position [1176, 0]
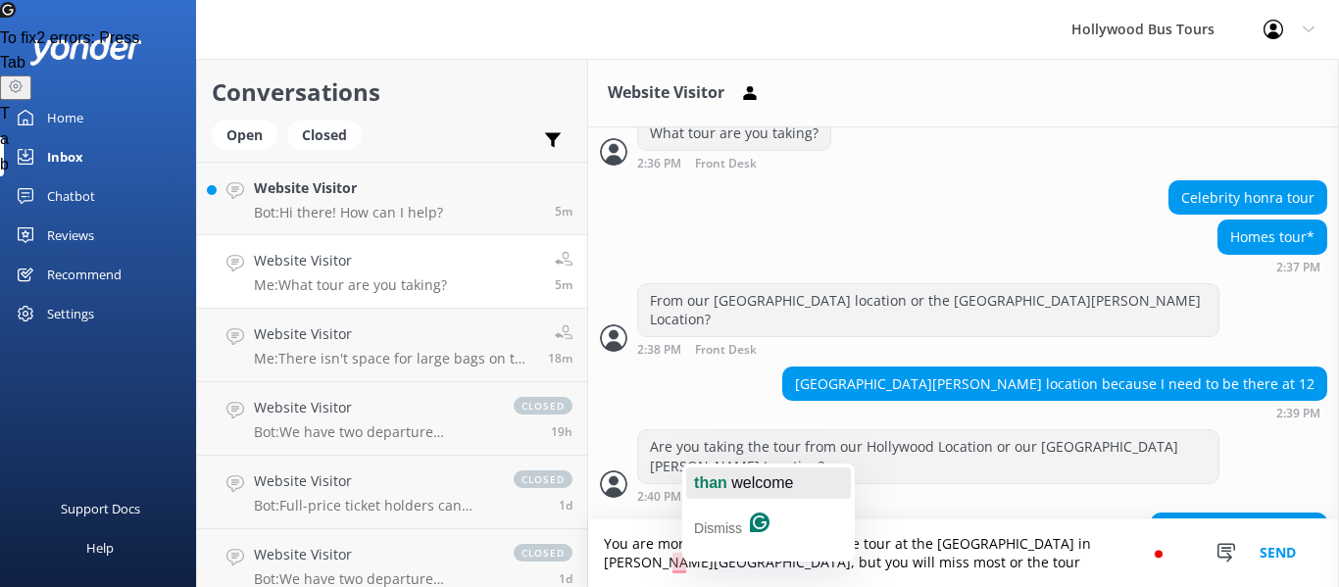
click at [729, 487] on span "button" at bounding box center [729, 482] width 4 height 17
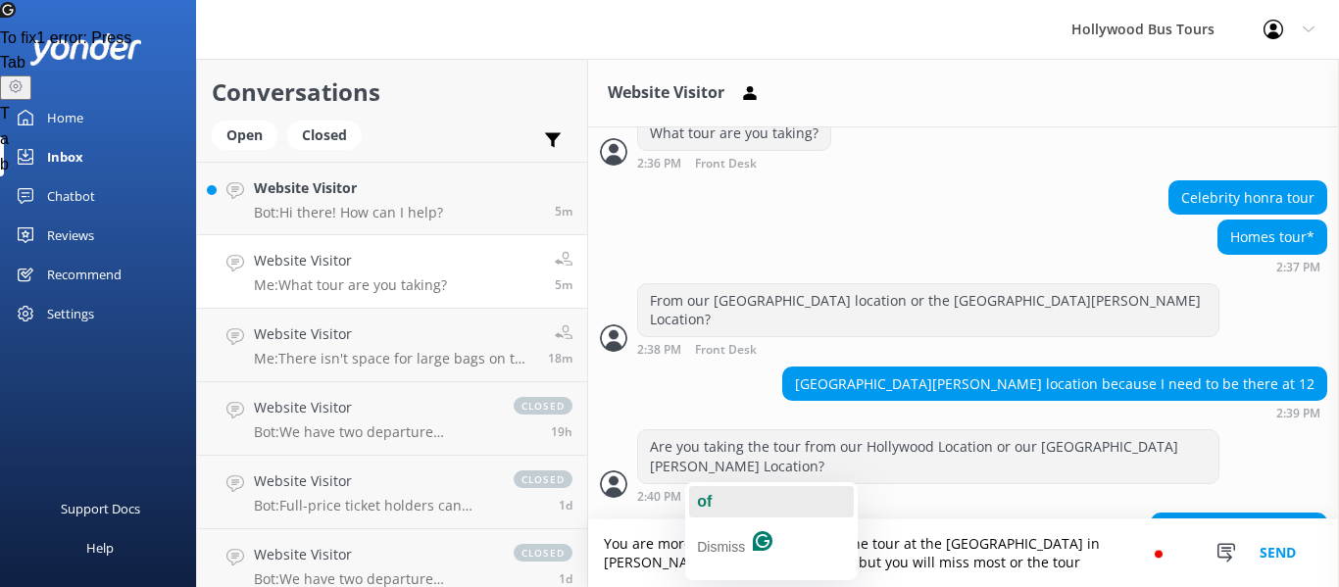
click at [715, 504] on button "of" at bounding box center [771, 501] width 165 height 31
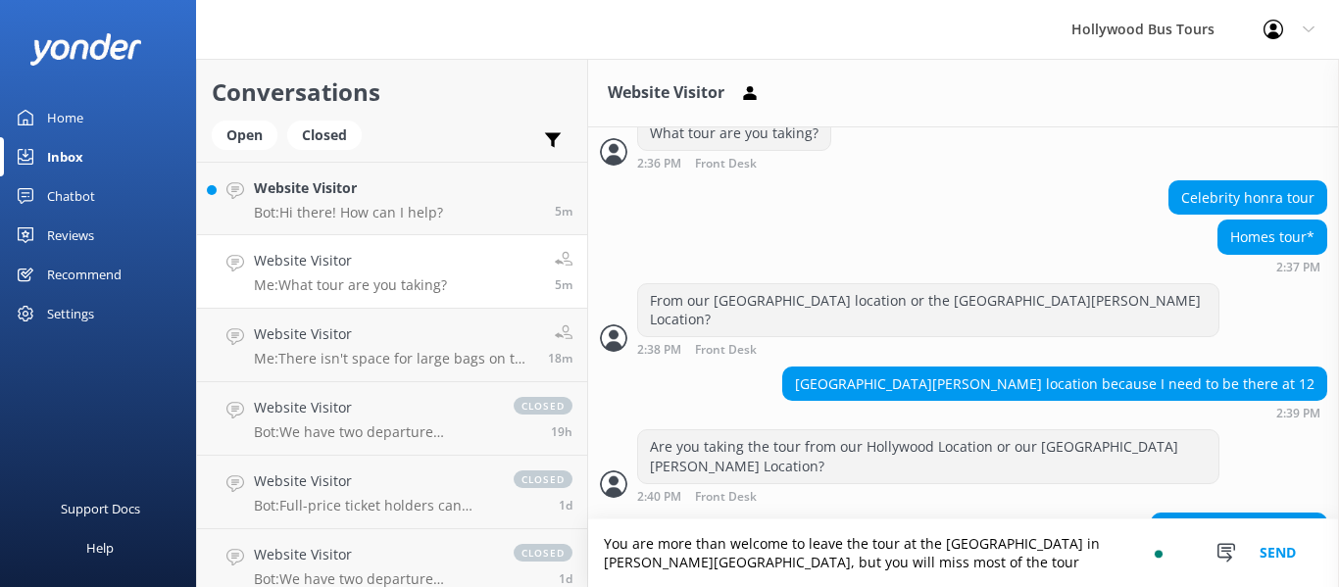
click at [776, 563] on textarea "You are more than welcome to leave the tour at the First stop in Beverly Hills,…" at bounding box center [963, 554] width 751 height 68
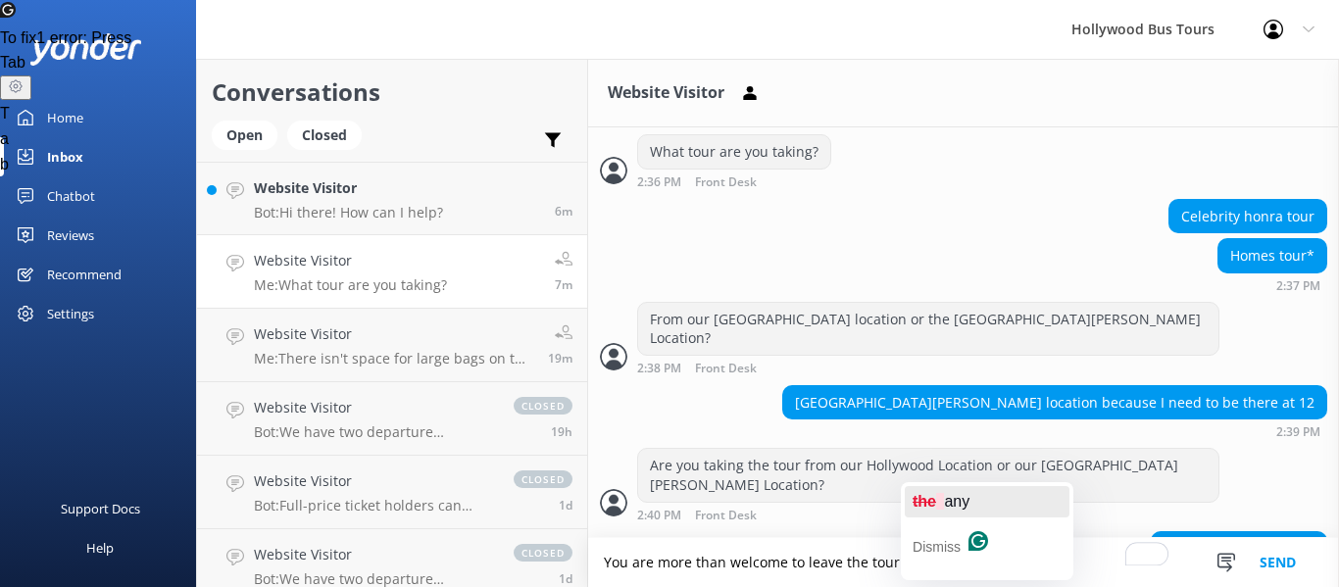
click at [957, 513] on div "the any" at bounding box center [941, 501] width 57 height 31
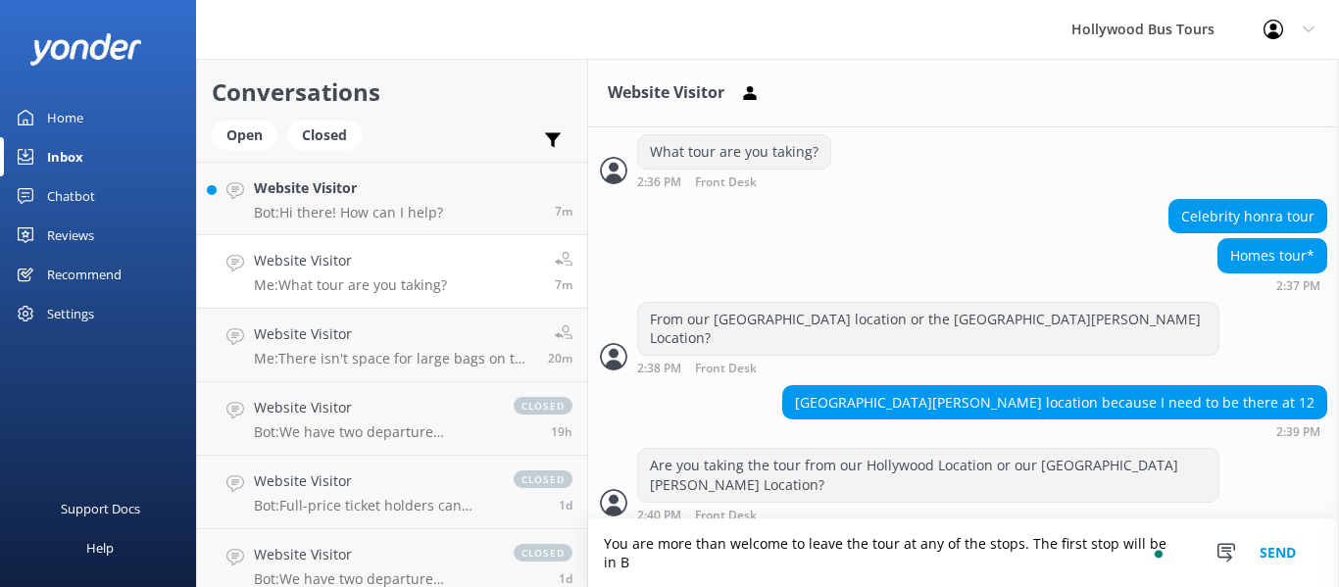
scroll to position [1176, 0]
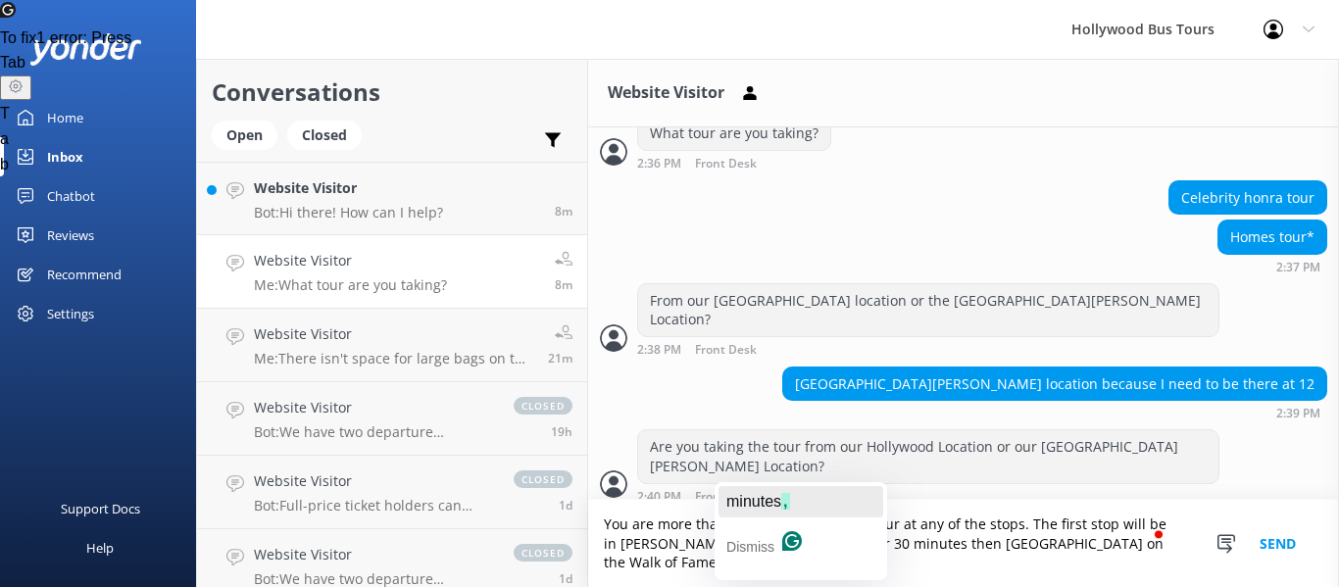
click at [754, 505] on span "minutes" at bounding box center [753, 501] width 55 height 17
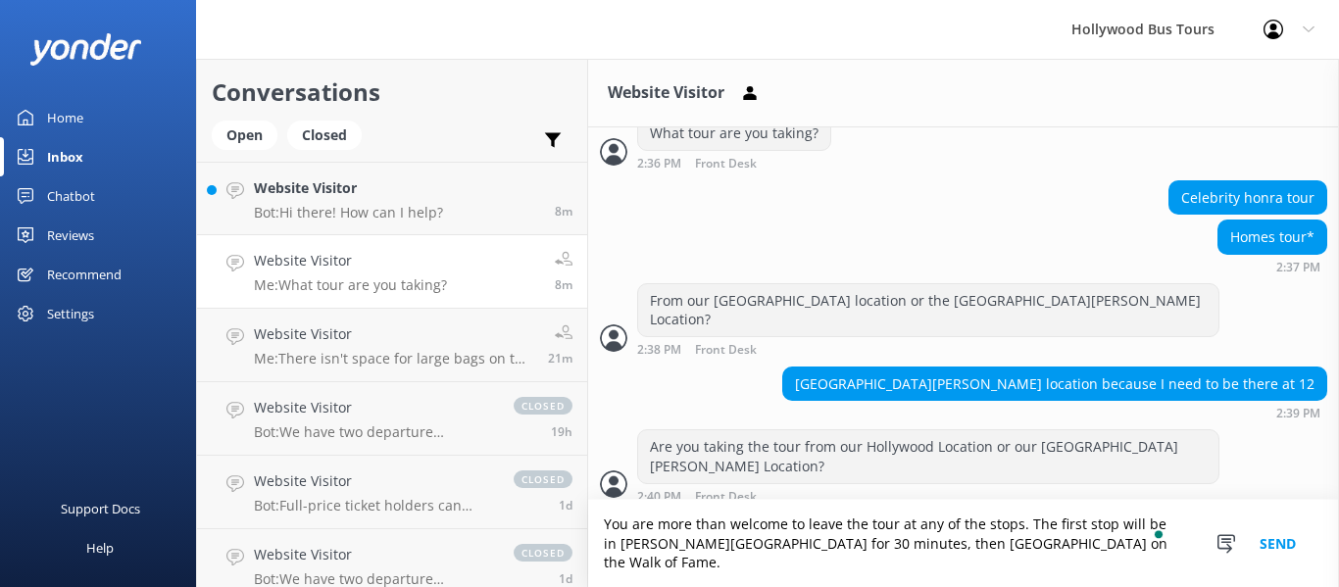
type textarea "You are more than welcome to leave the tour at any of the stops. The first stop…"
click at [1268, 551] on button "Send" at bounding box center [1278, 543] width 74 height 87
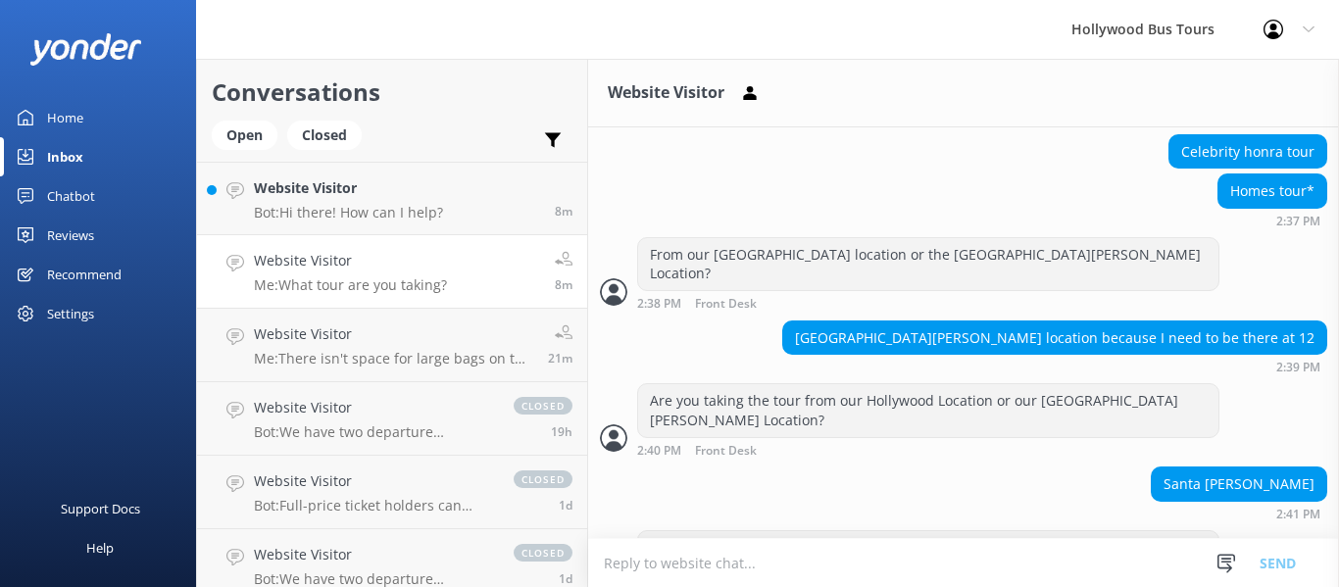
scroll to position [1239, 0]
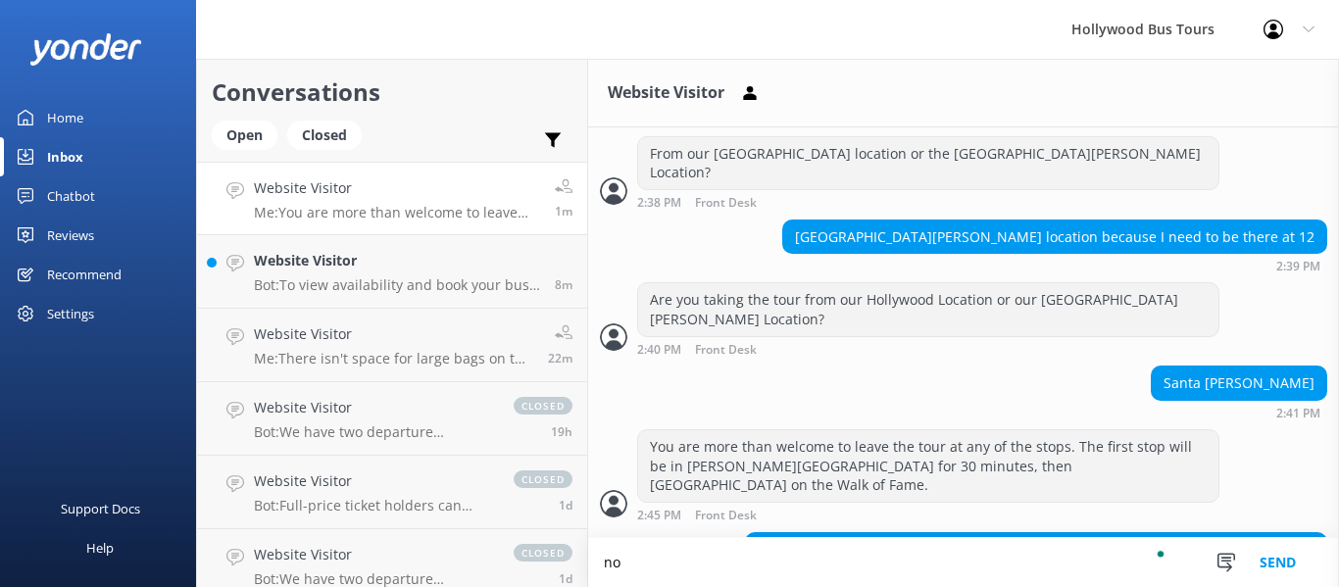
scroll to position [1324, 0]
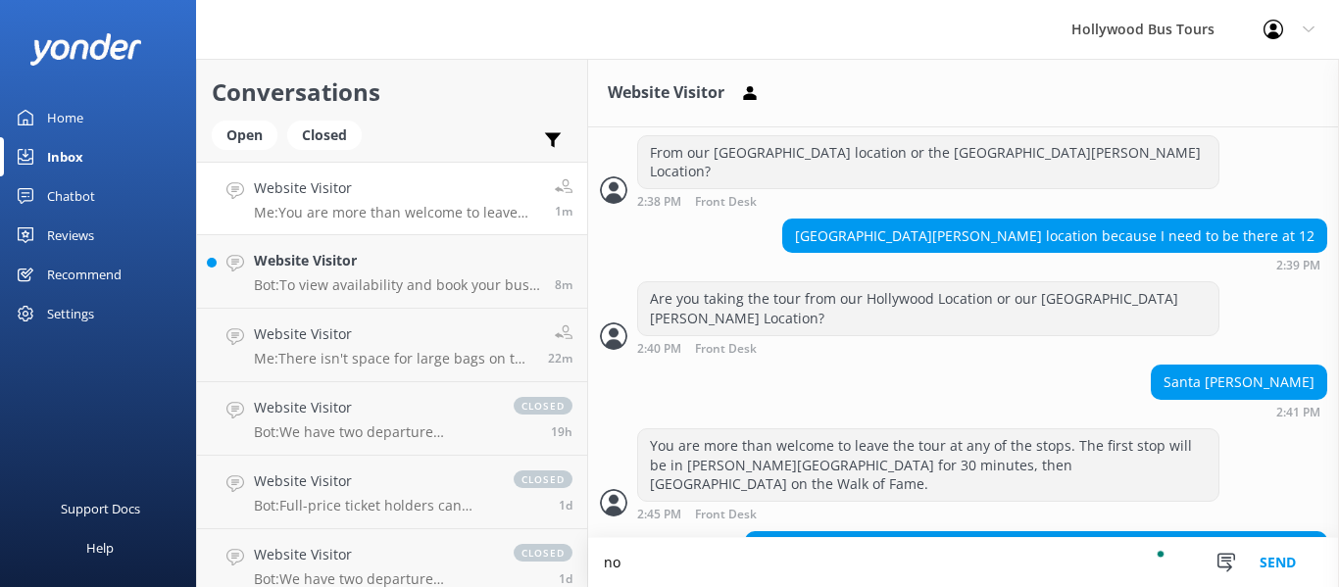
type textarea "n"
type textarea "It will return to Santa Monica at about 1:30 pm"
click at [1282, 552] on button "Send" at bounding box center [1278, 562] width 74 height 49
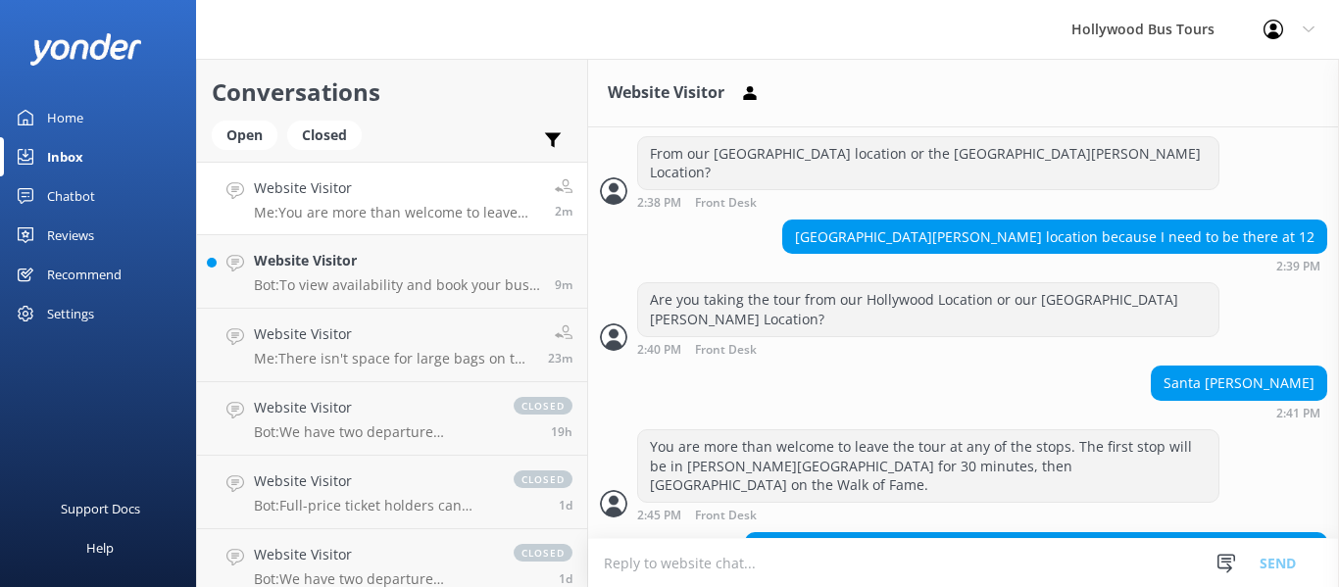
scroll to position [1387, 0]
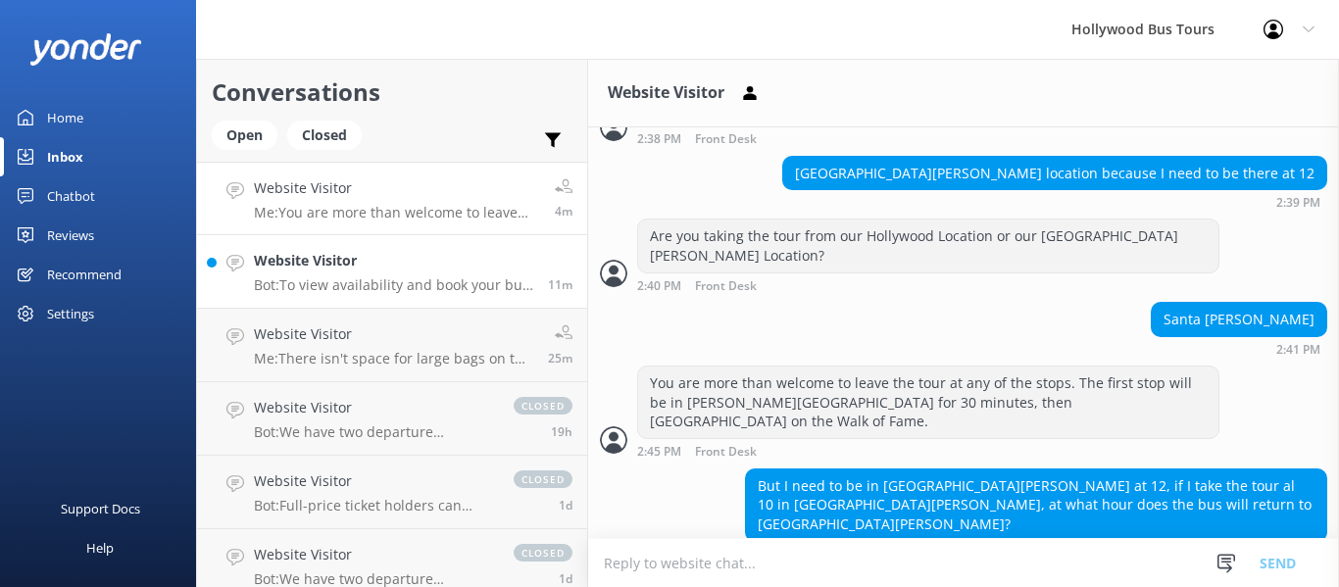
click at [265, 273] on div "Website Visitor Bot: To view availability and book your bus tour online, click …" at bounding box center [393, 271] width 279 height 43
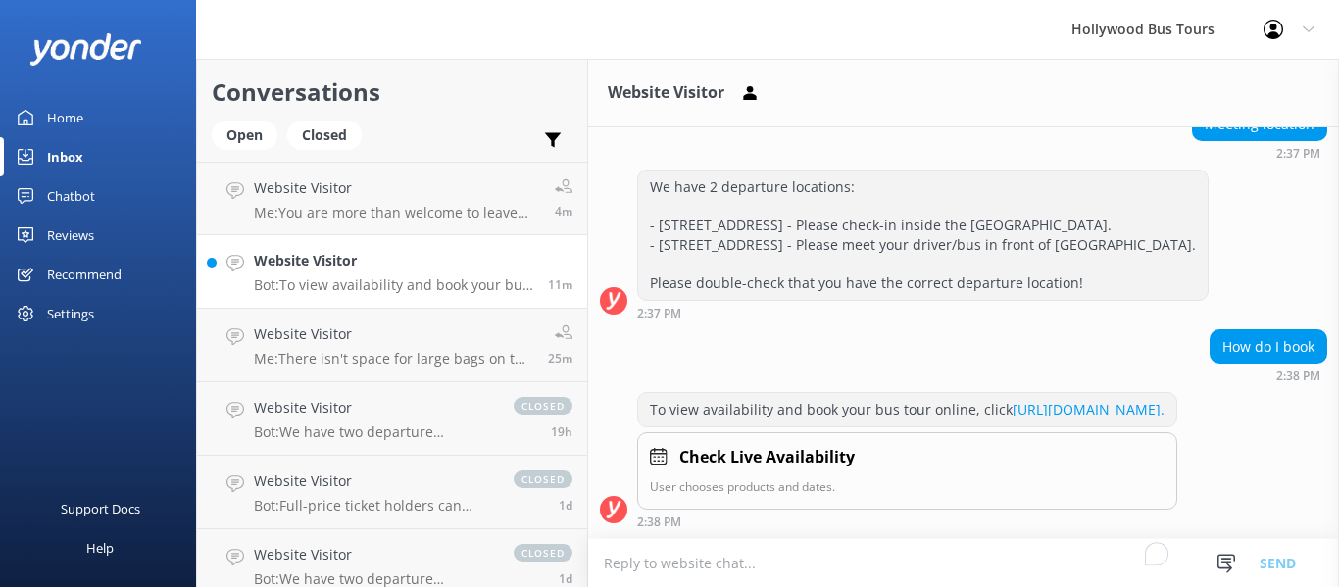
scroll to position [586, 0]
